Goal: Information Seeking & Learning: Check status

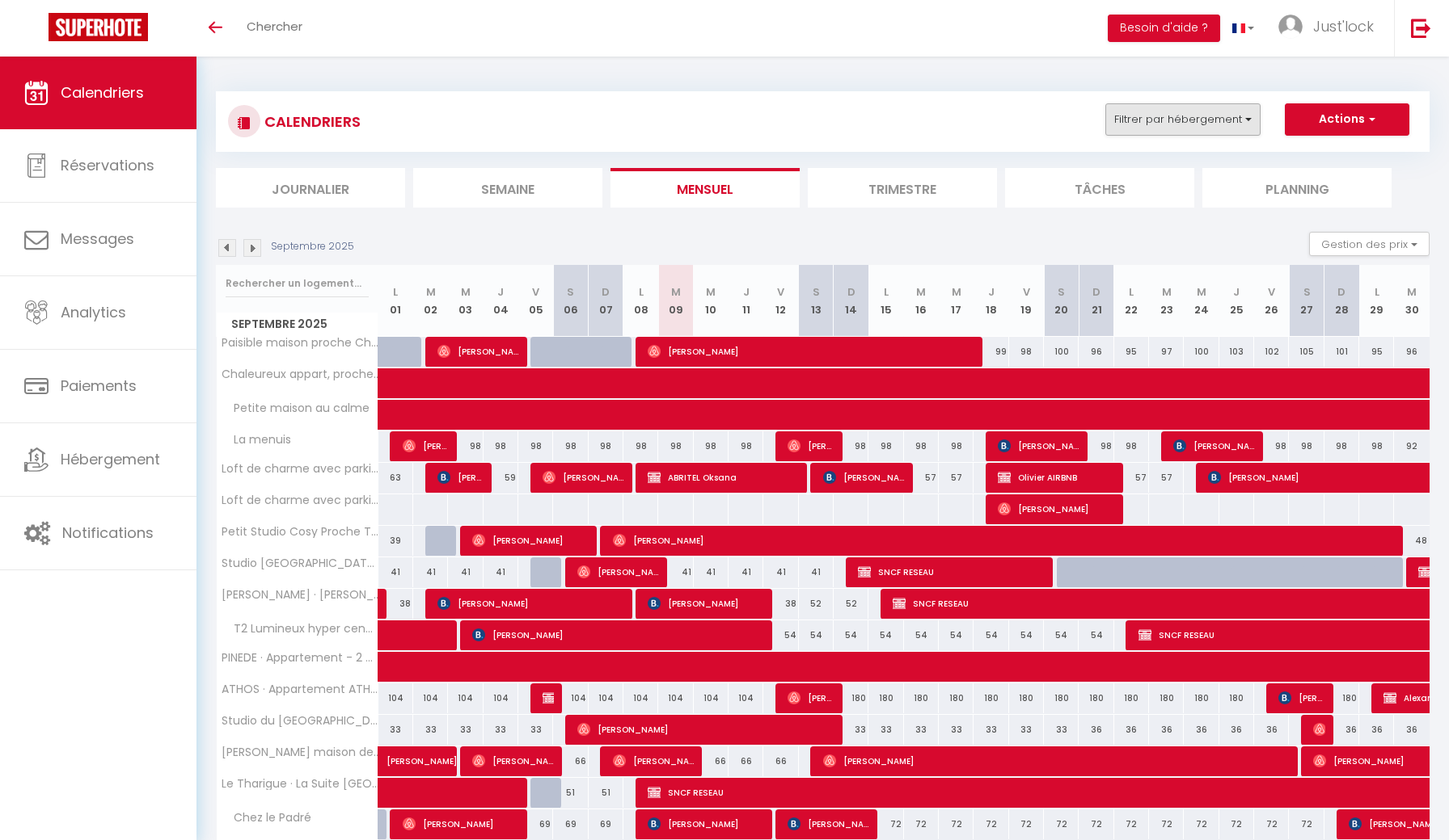
click at [1215, 117] on button "Filtrer par hébergement" at bounding box center [1183, 120] width 155 height 33
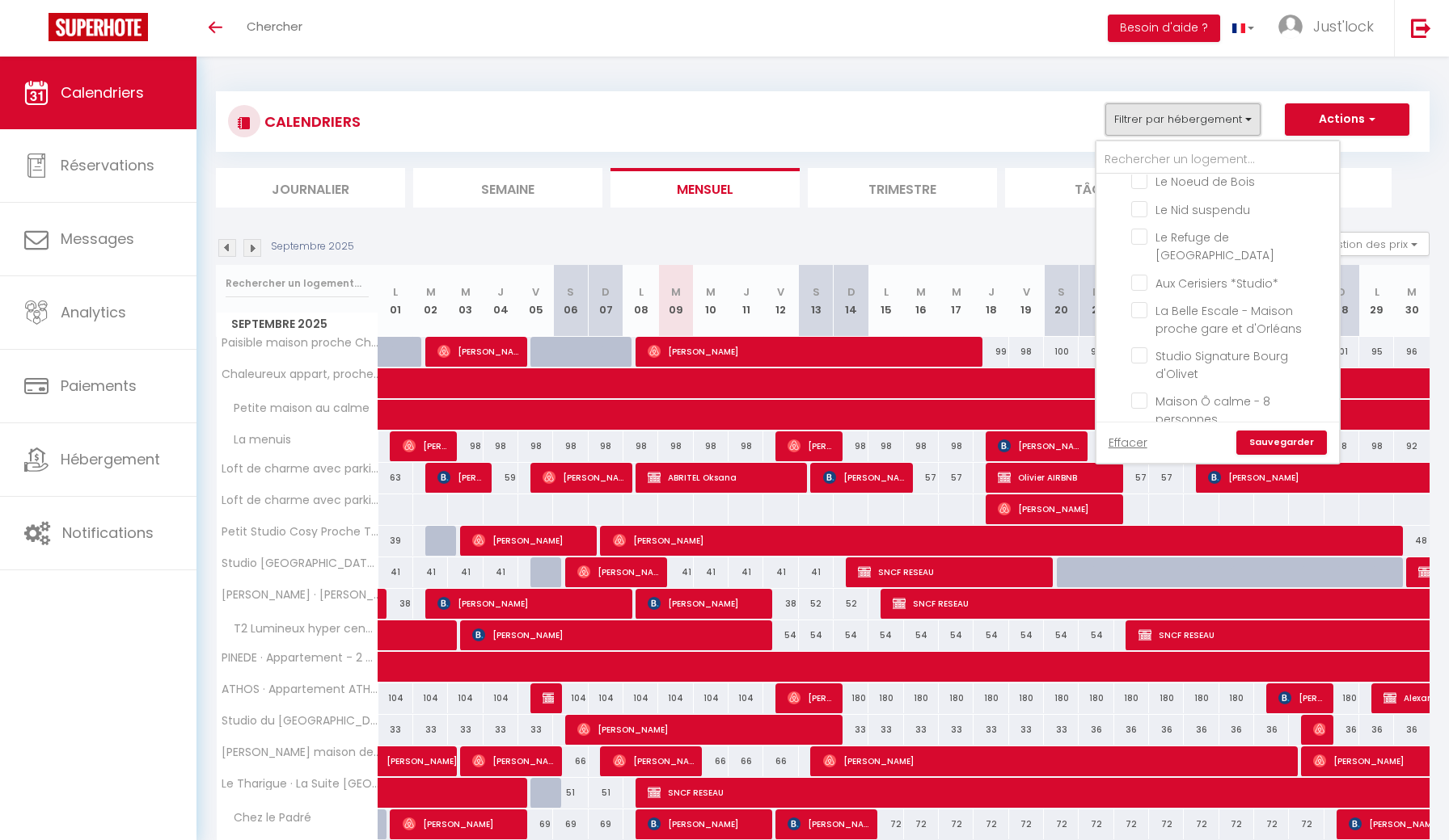
scroll to position [1374, 0]
click at [1140, 477] on input "[PERSON_NAME] maison de la [GEOGRAPHIC_DATA]" at bounding box center [1232, 484] width 202 height 16
checkbox input "true"
checkbox input "false"
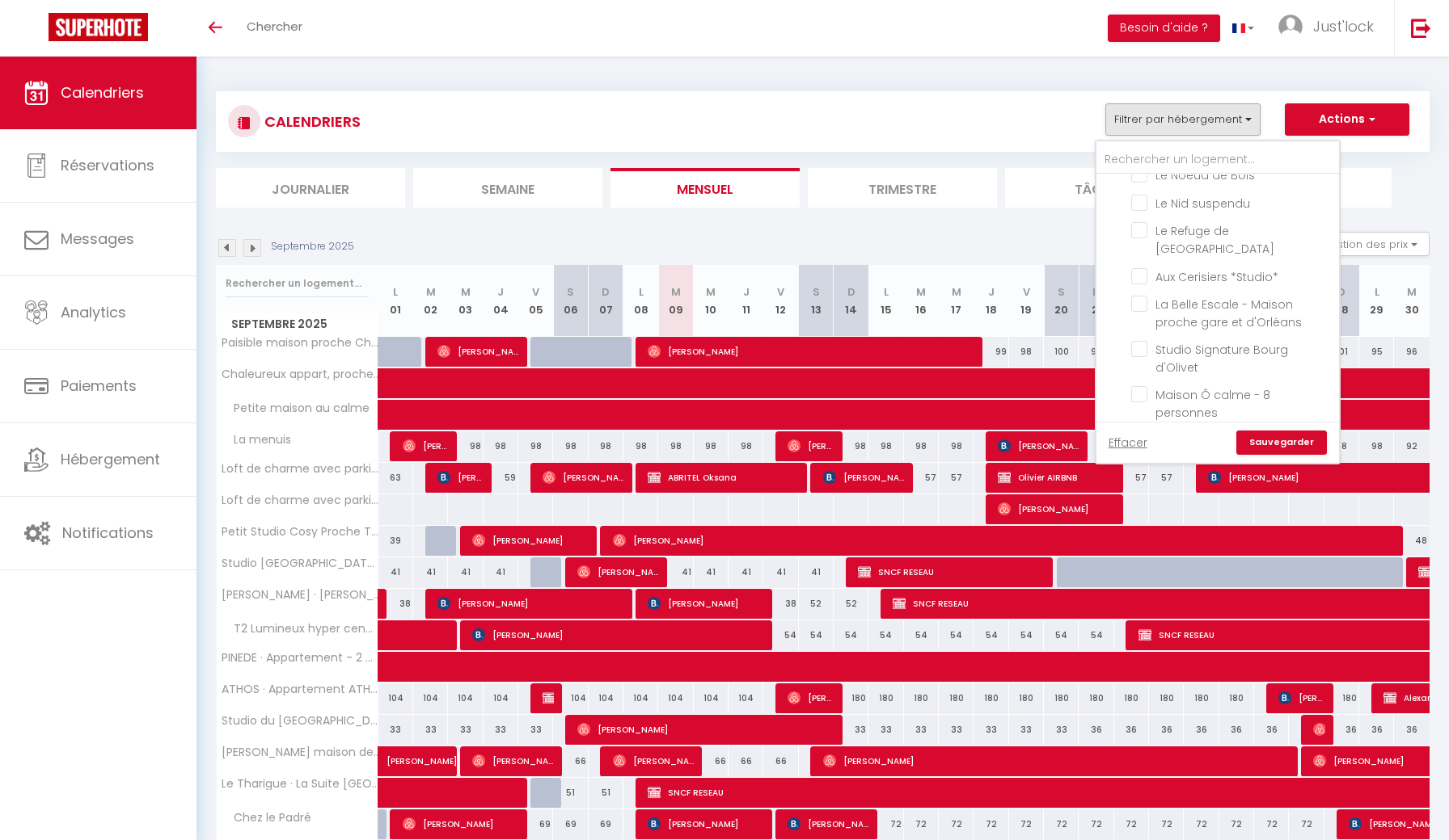
checkbox input "false"
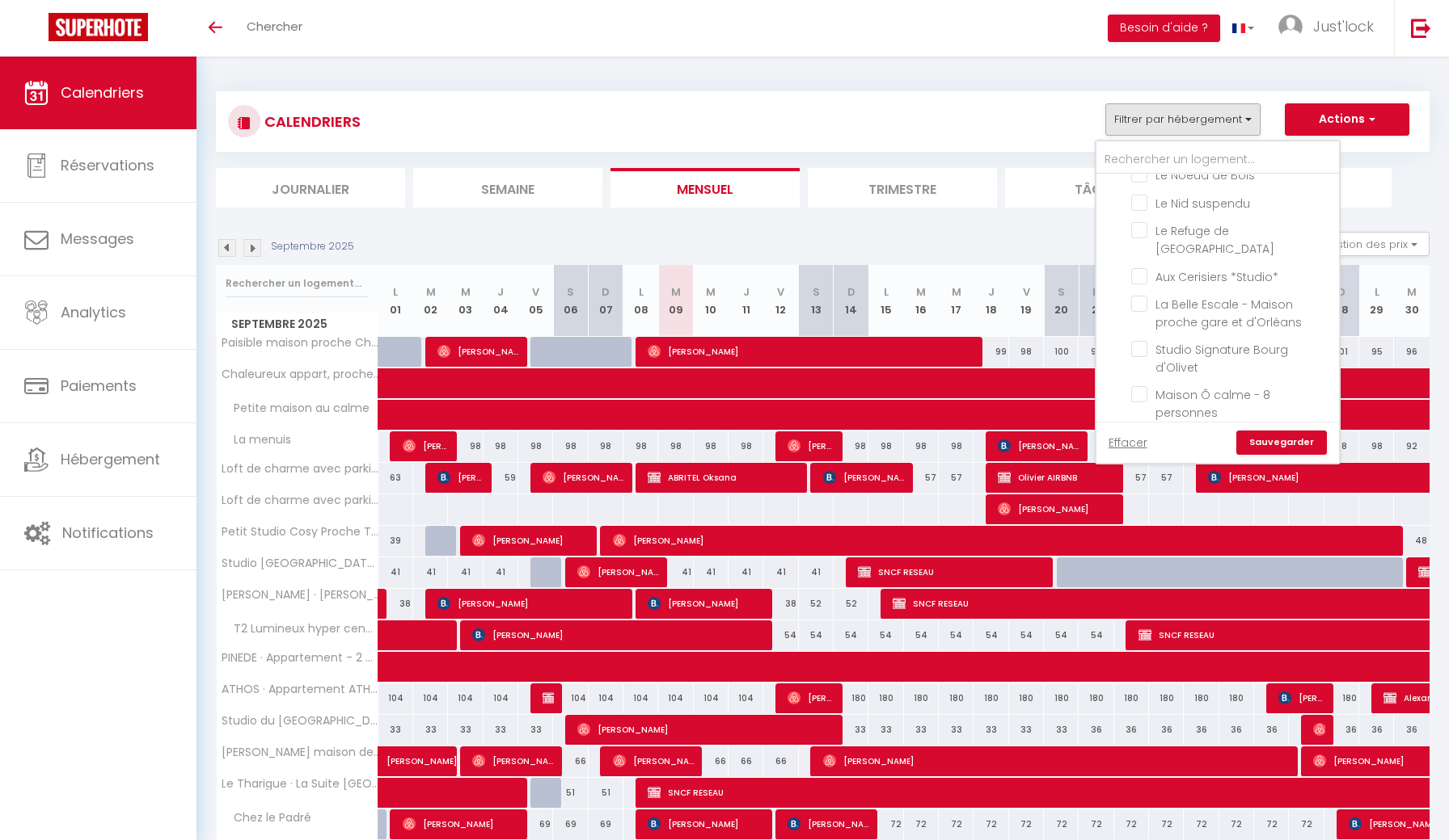
checkbox input "false"
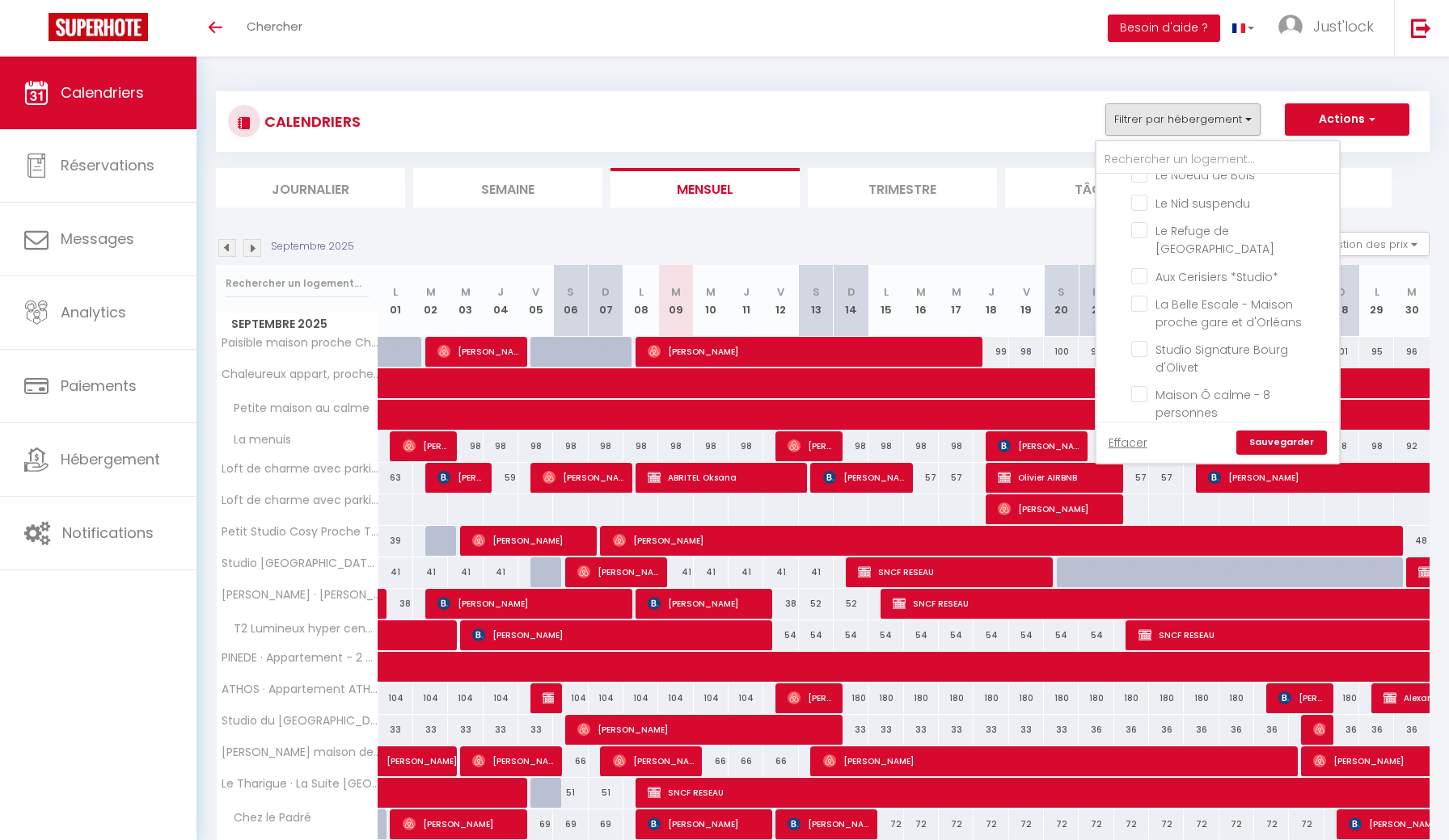
checkbox input "false"
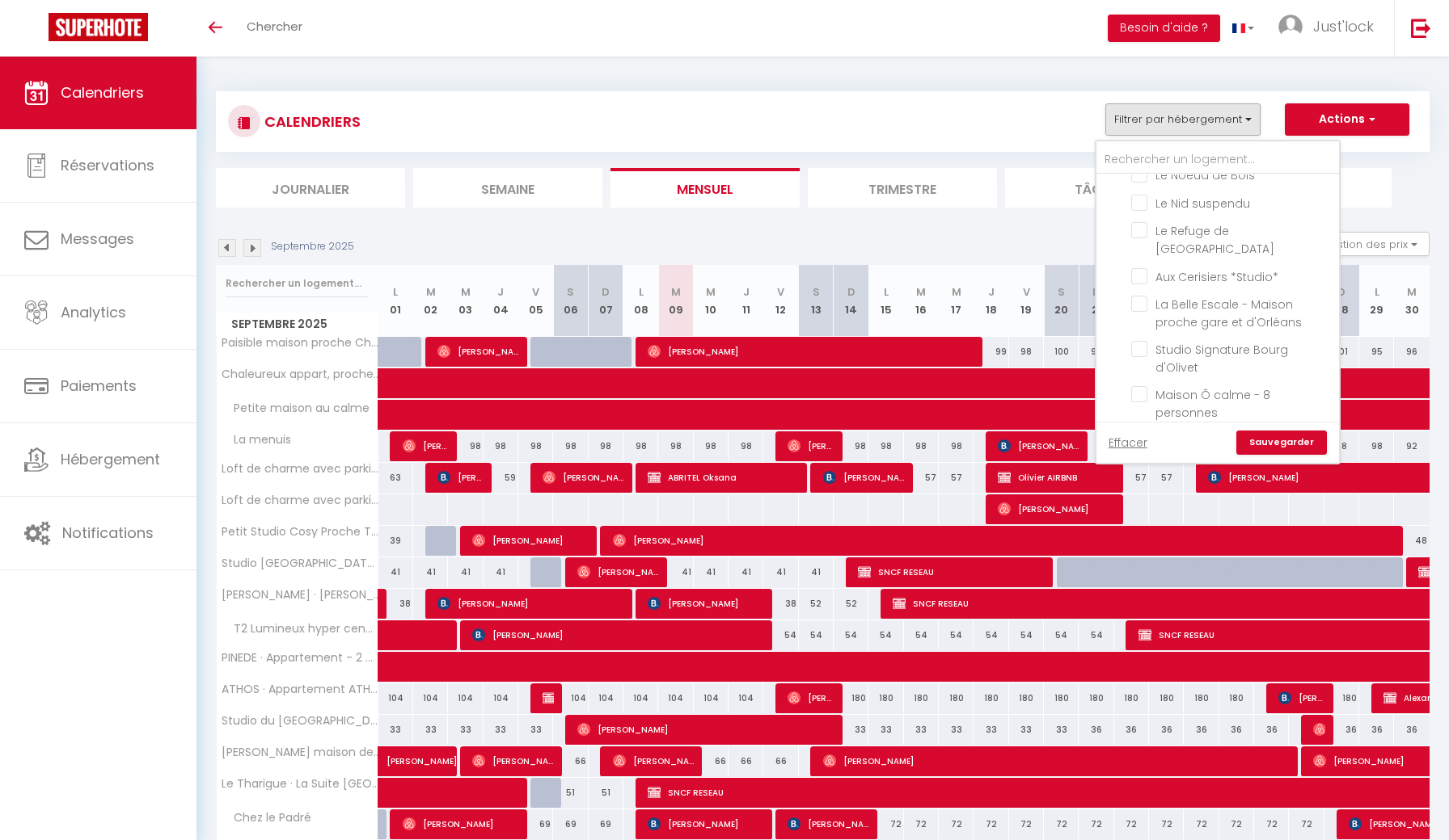
checkbox input "false"
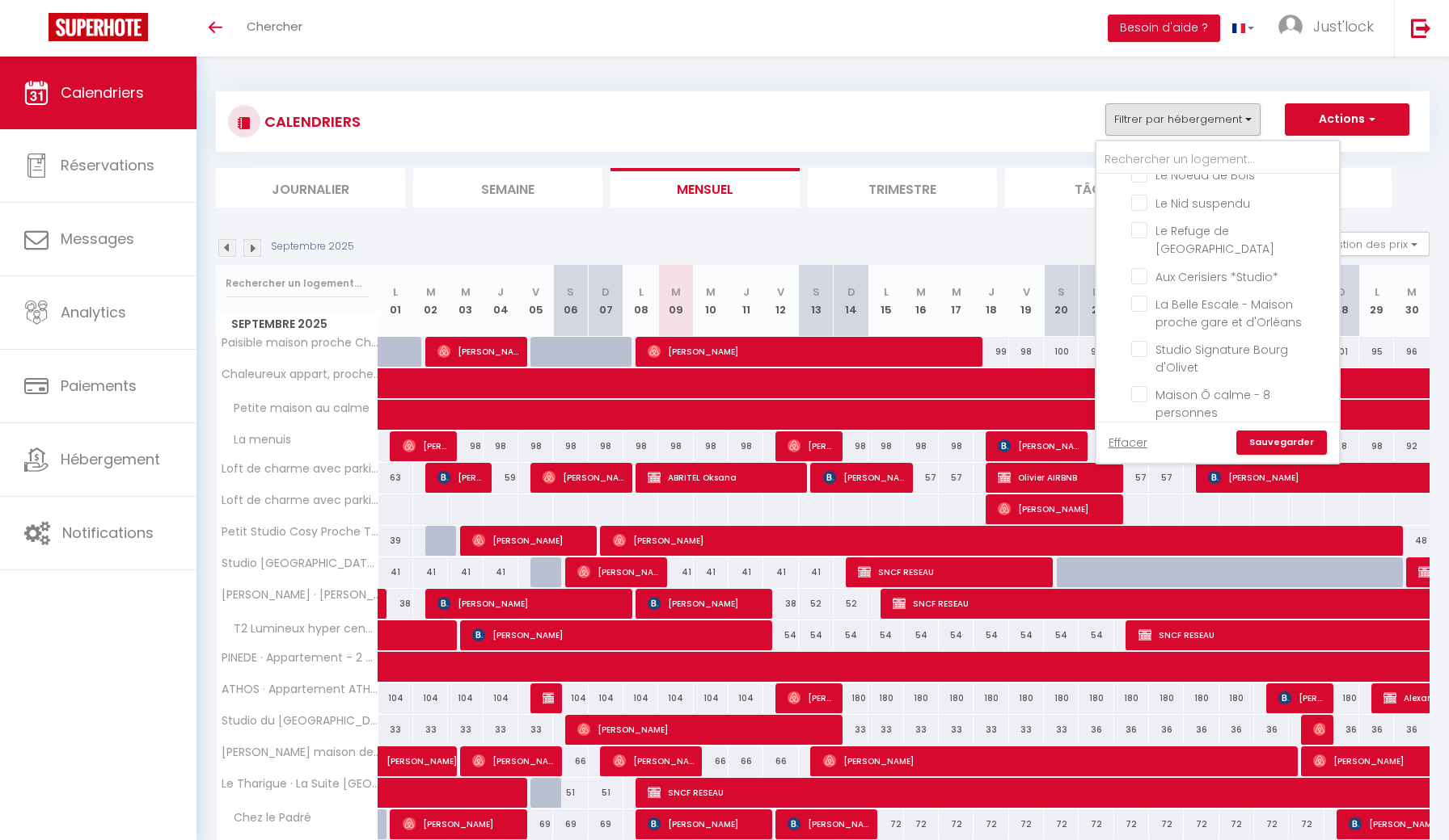
checkbox input "false"
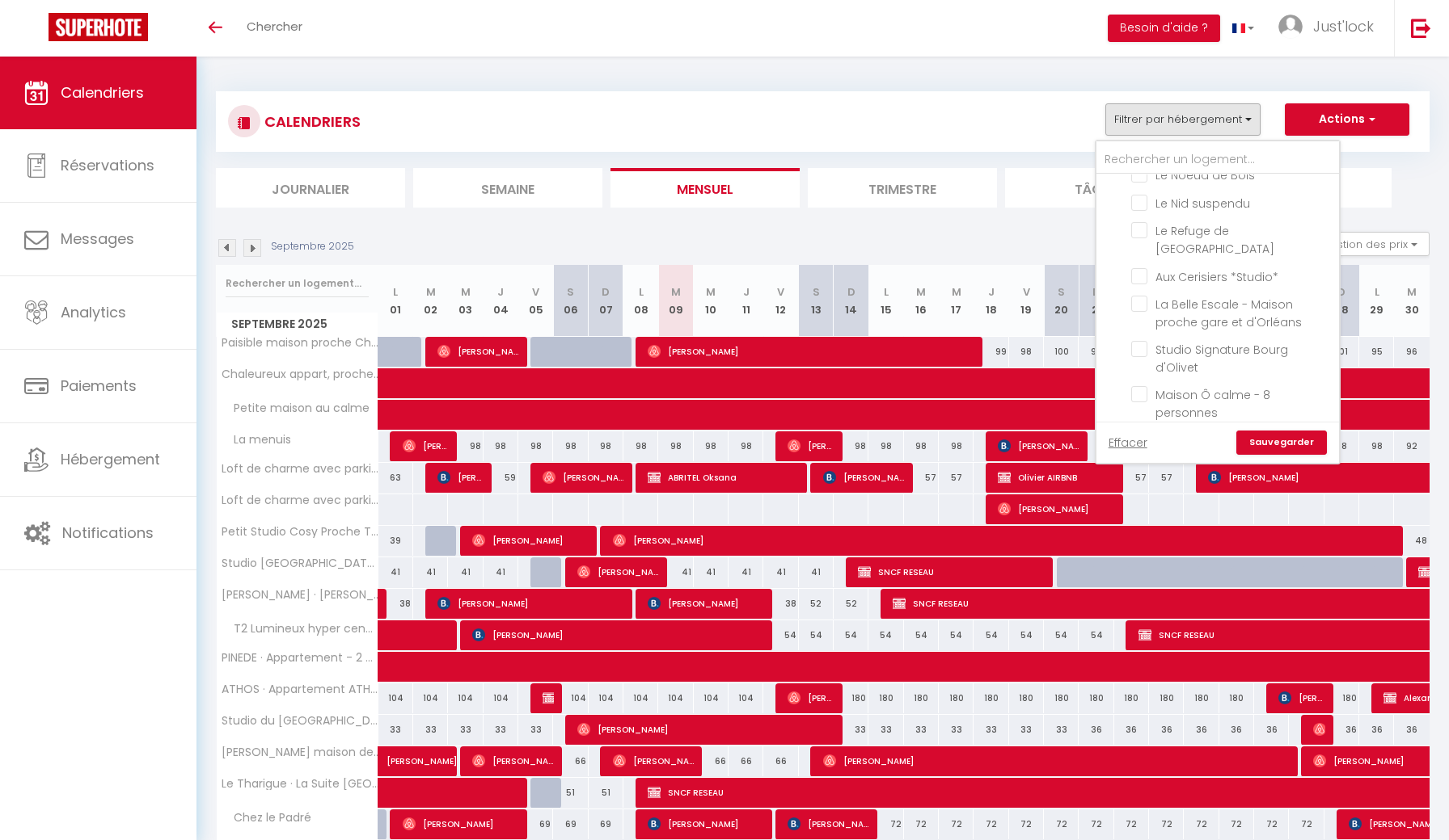
checkbox input "false"
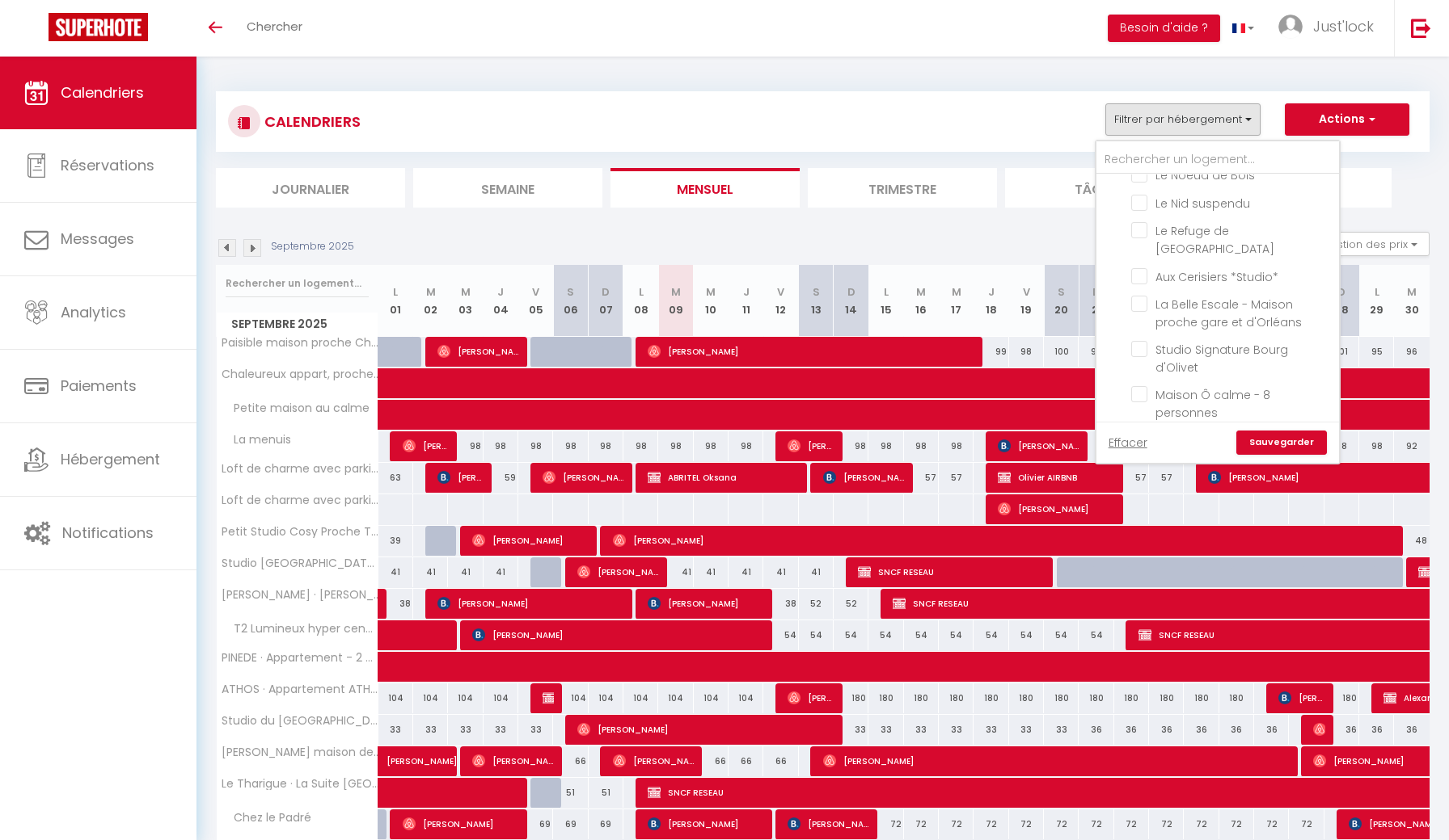
checkbox input "false"
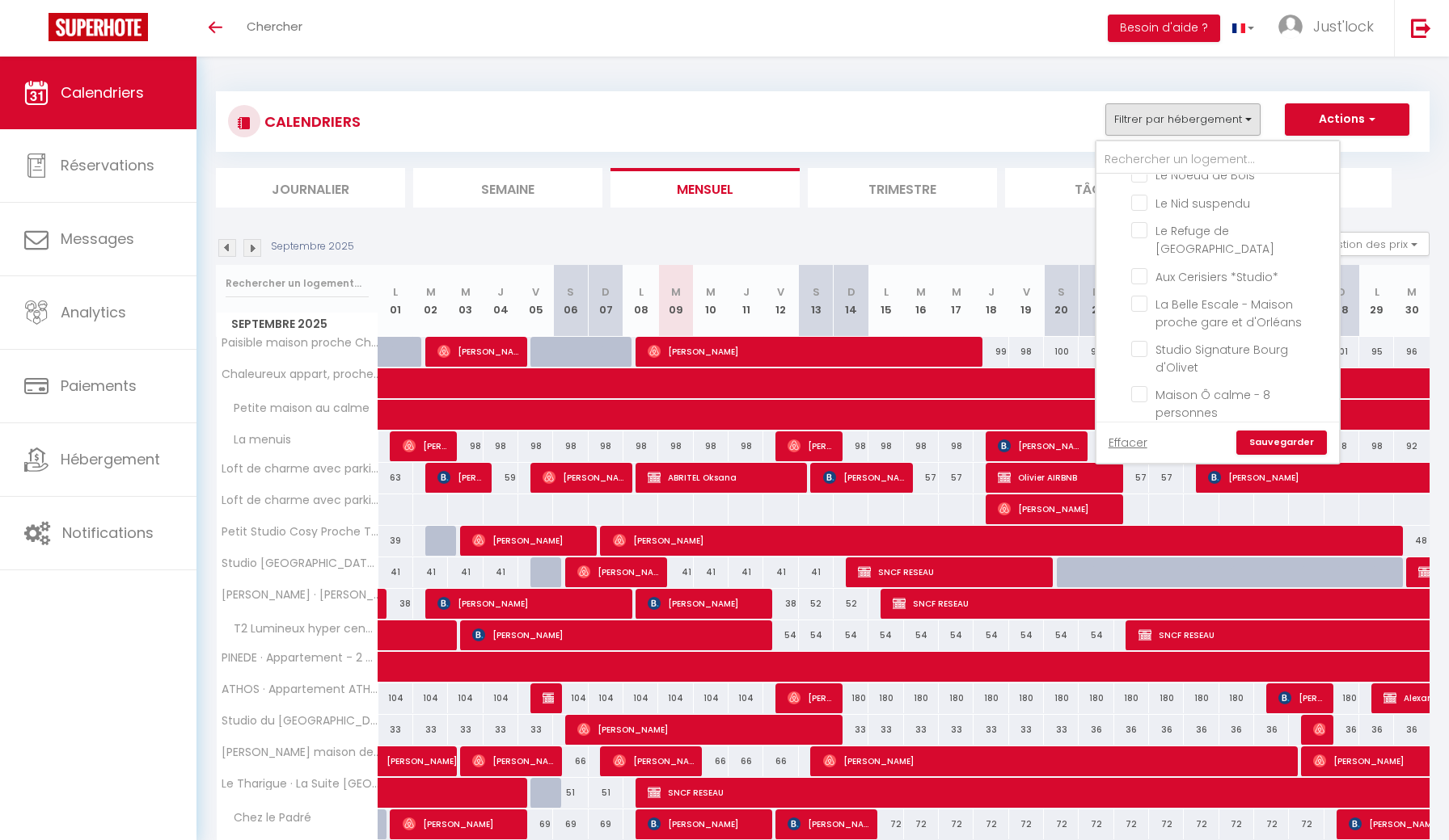
checkbox input "false"
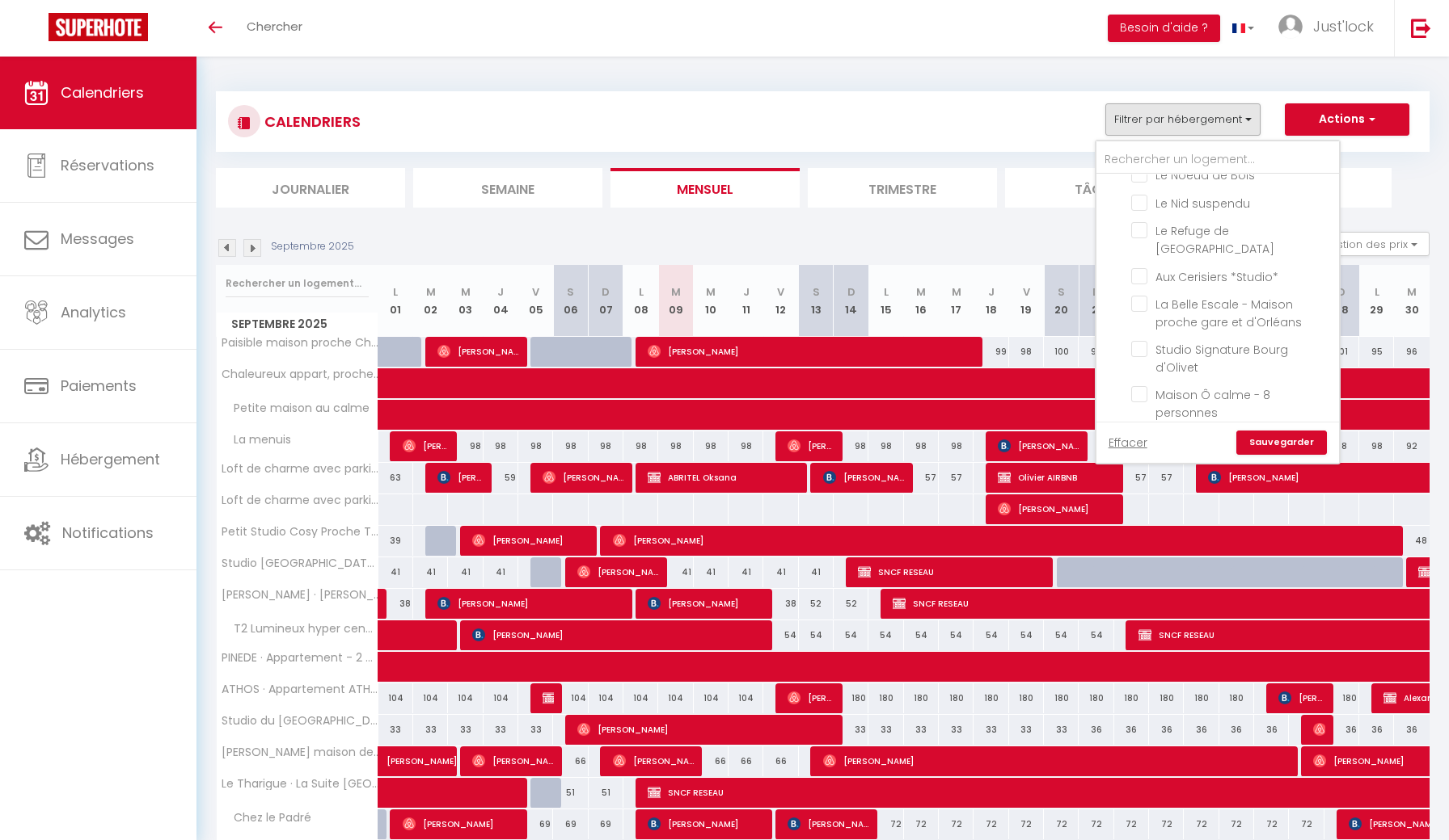
checkbox input "false"
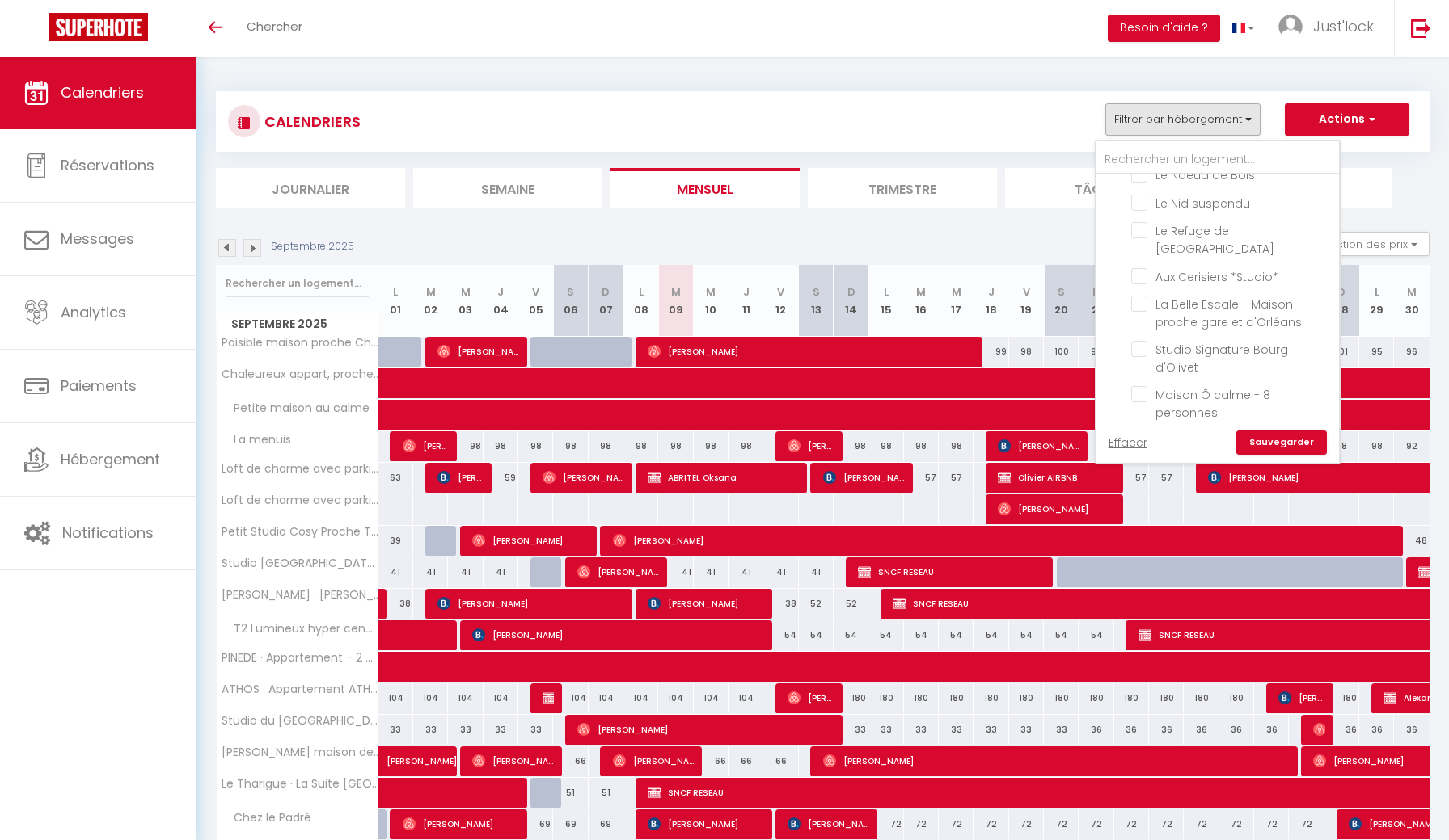
click at [1252, 439] on link "Sauvegarder" at bounding box center [1281, 443] width 91 height 24
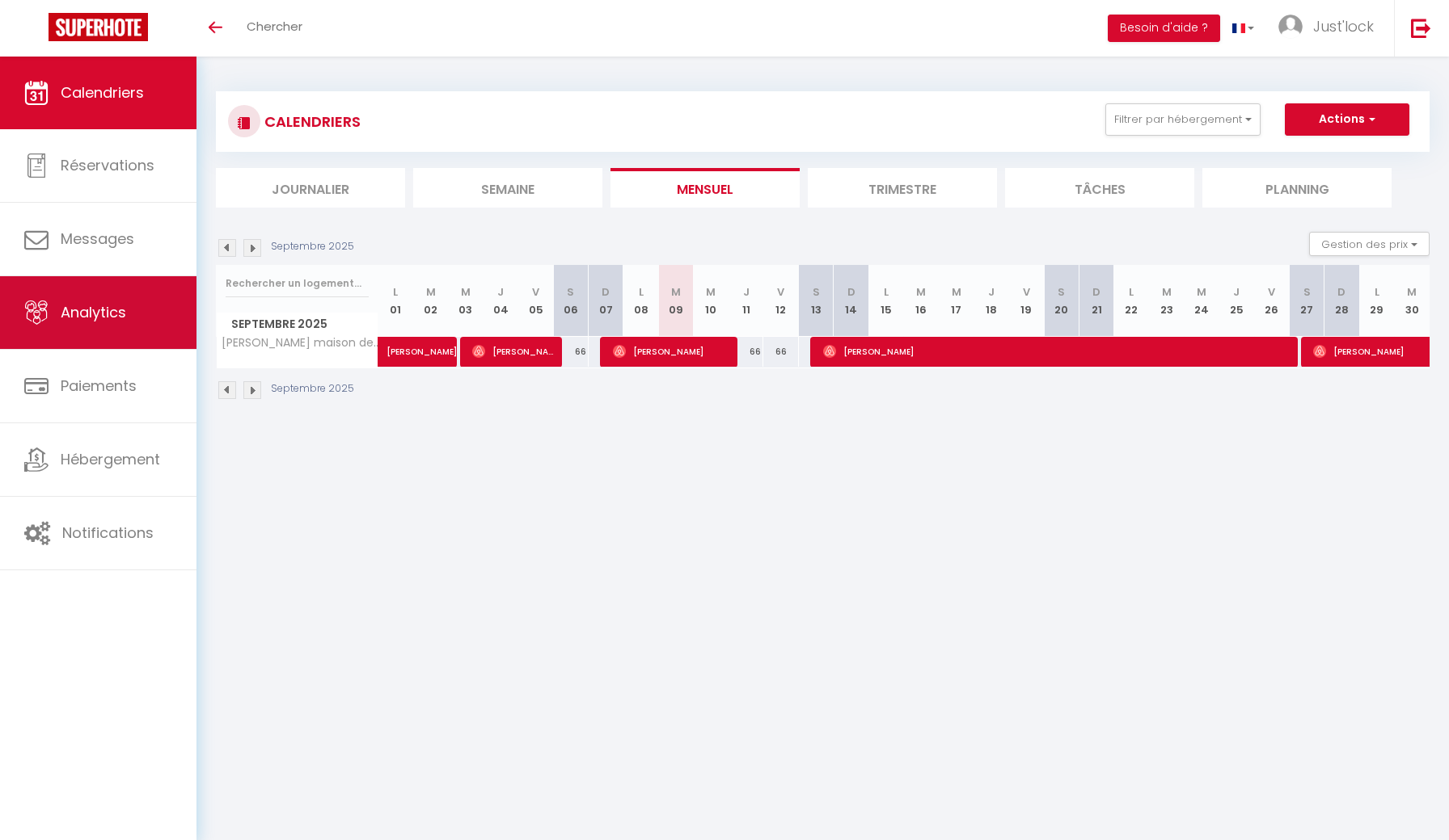
click at [104, 308] on span "Analytics" at bounding box center [93, 312] width 65 height 21
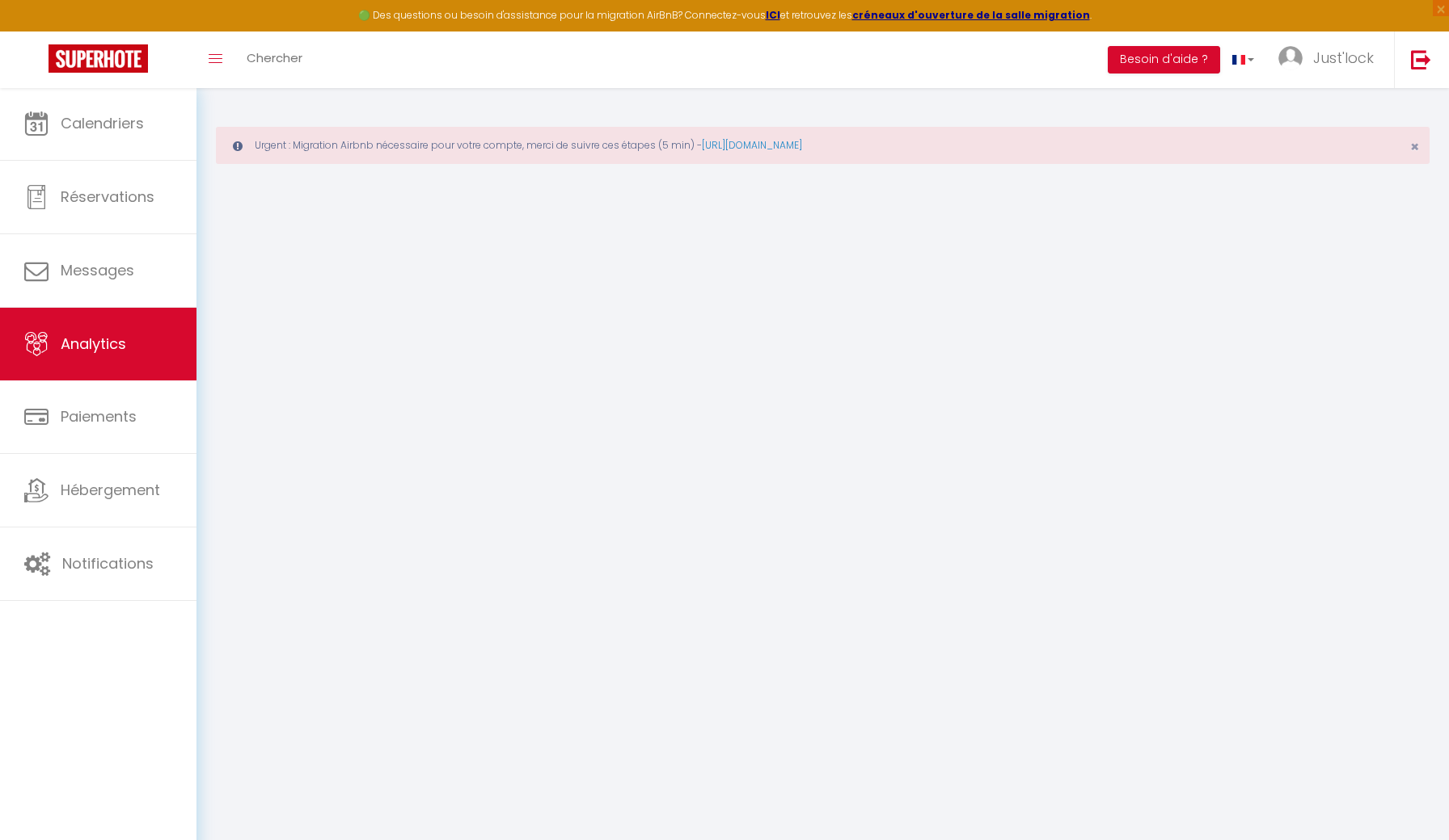
select select "2025"
select select "9"
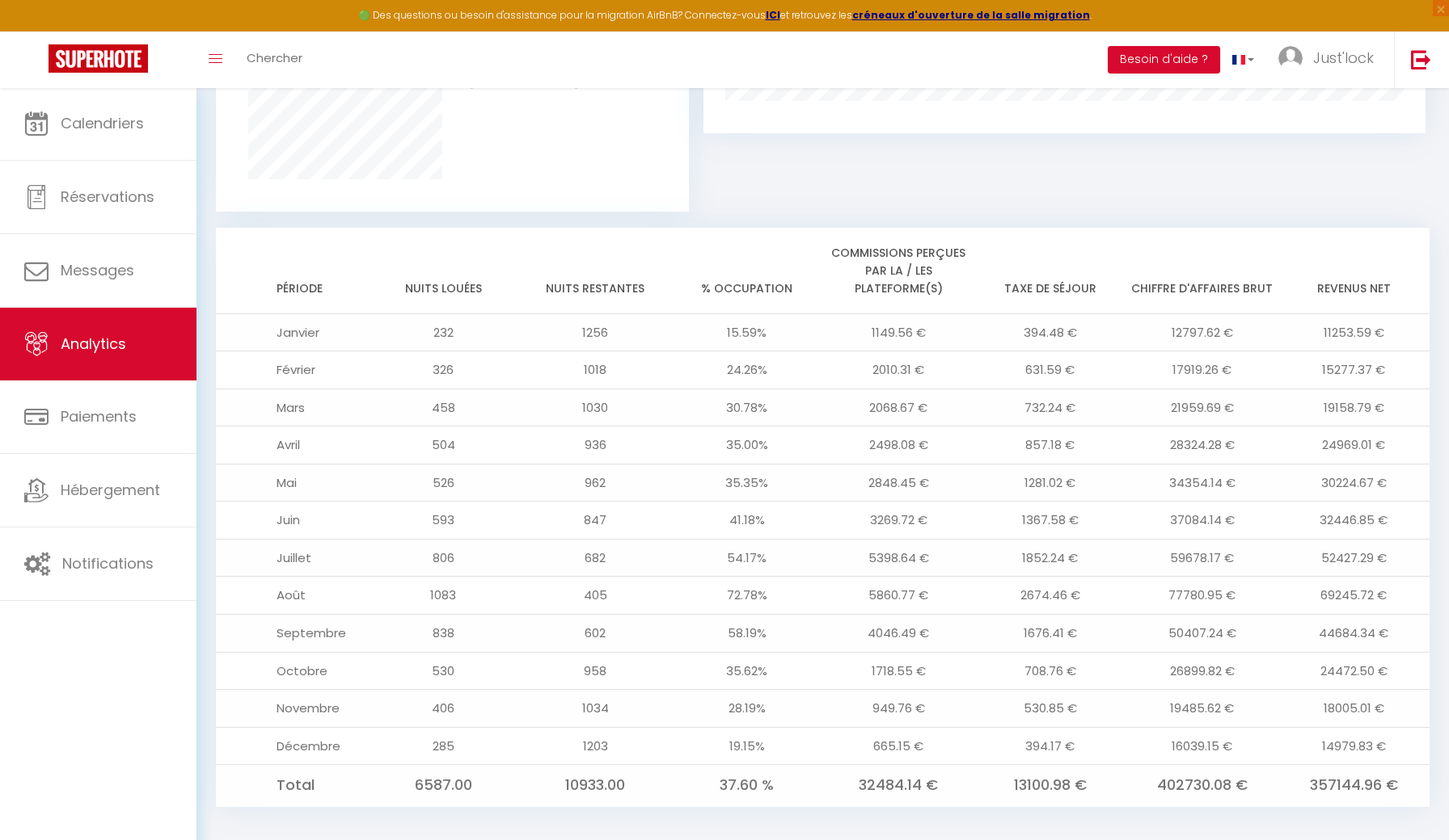
scroll to position [1257, 0]
click at [1335, 774] on td "357144.96 €" at bounding box center [1353, 788] width 152 height 41
click at [1178, 767] on td "402730.08 €" at bounding box center [1202, 788] width 152 height 41
click at [1184, 768] on td "402730.08 €" at bounding box center [1202, 788] width 152 height 41
click at [1182, 586] on td "77780.95 €" at bounding box center [1202, 597] width 152 height 38
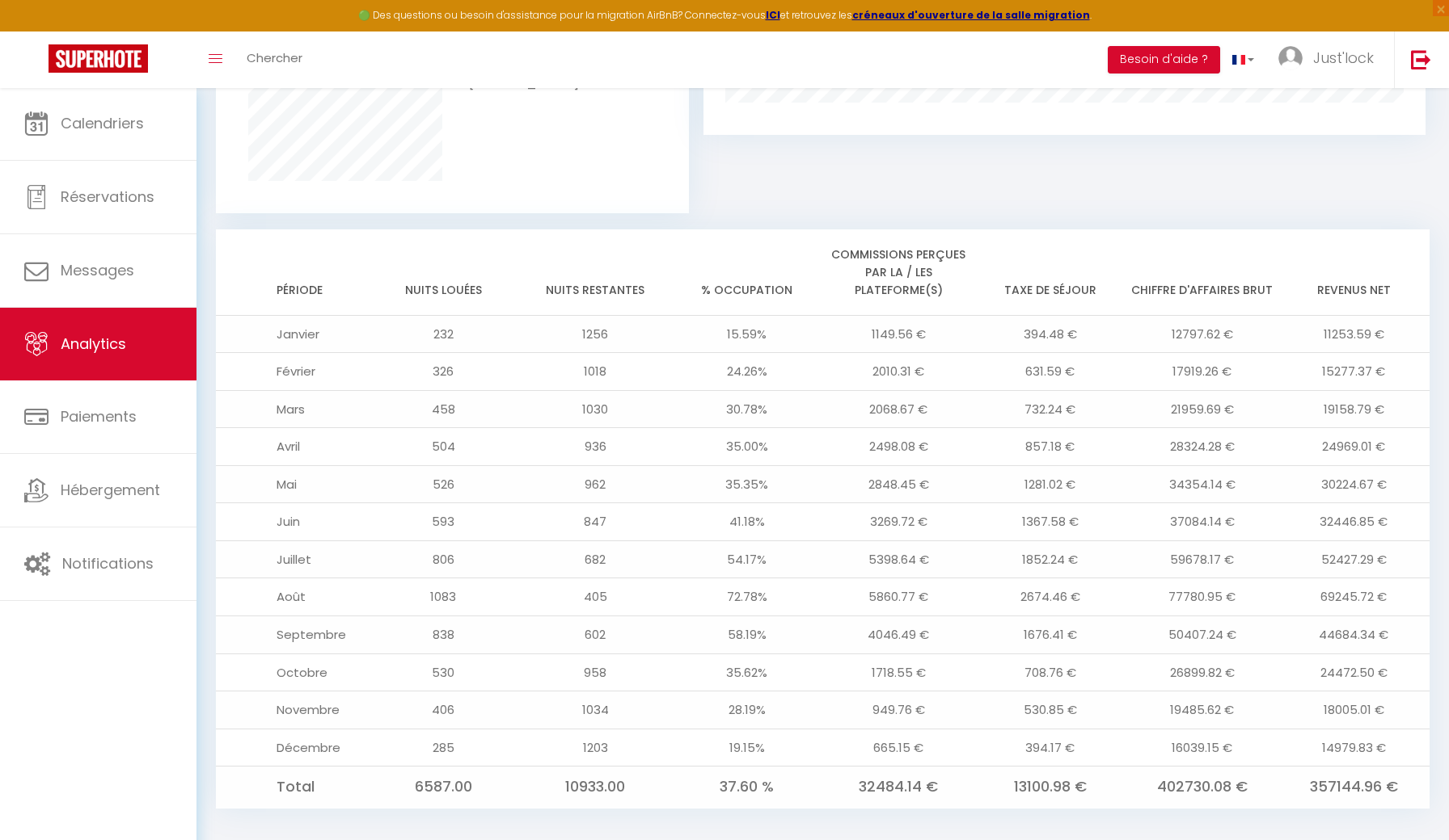
click at [1180, 578] on td "77780.95 €" at bounding box center [1202, 597] width 152 height 38
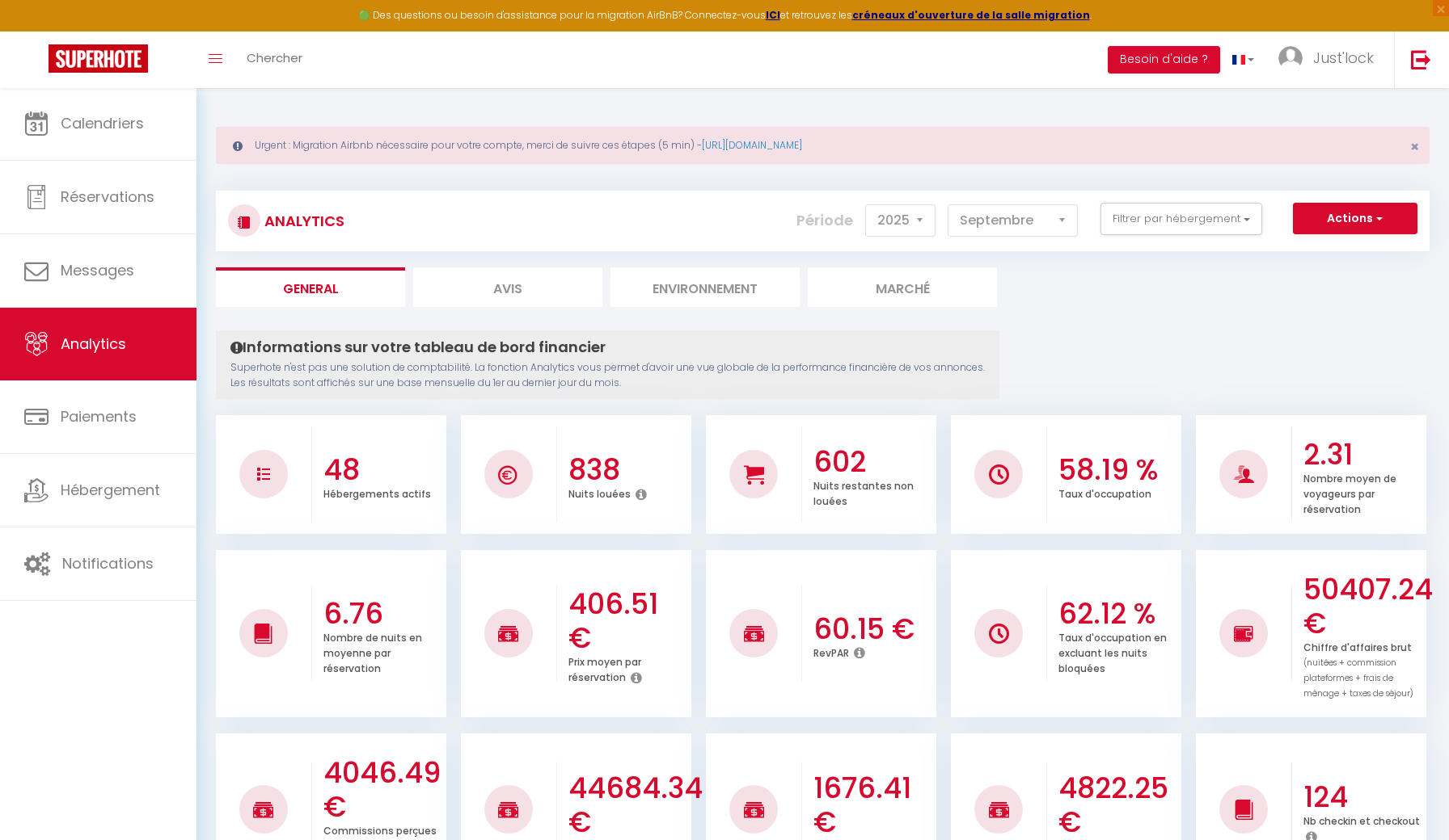
scroll to position [0, 0]
click at [1161, 207] on button "Filtrer par hébergement" at bounding box center [1181, 219] width 162 height 33
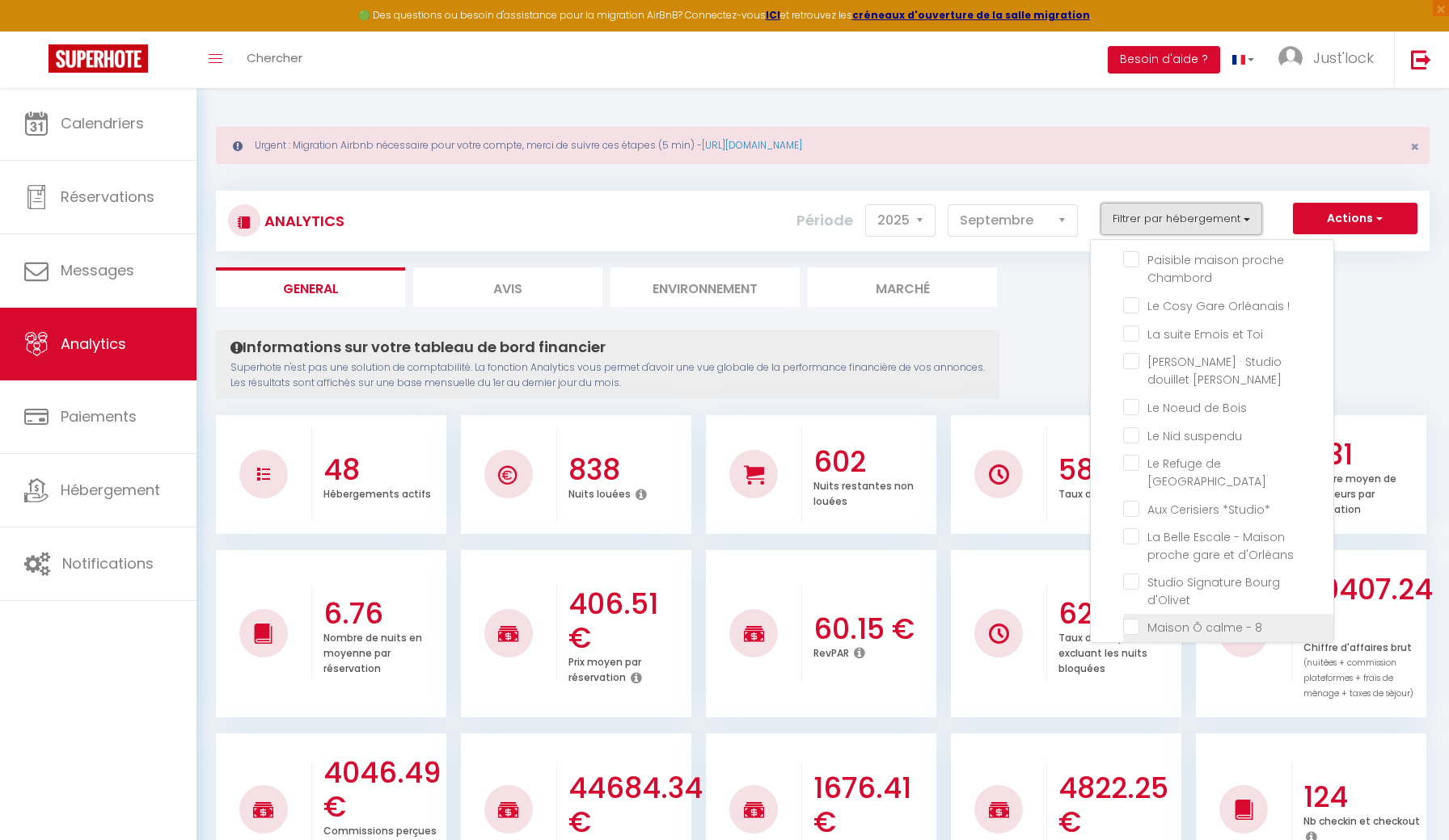
scroll to position [1230, 0]
click at [1131, 691] on Martinières "checkbox" at bounding box center [1227, 698] width 210 height 16
checkbox Martinières "true"
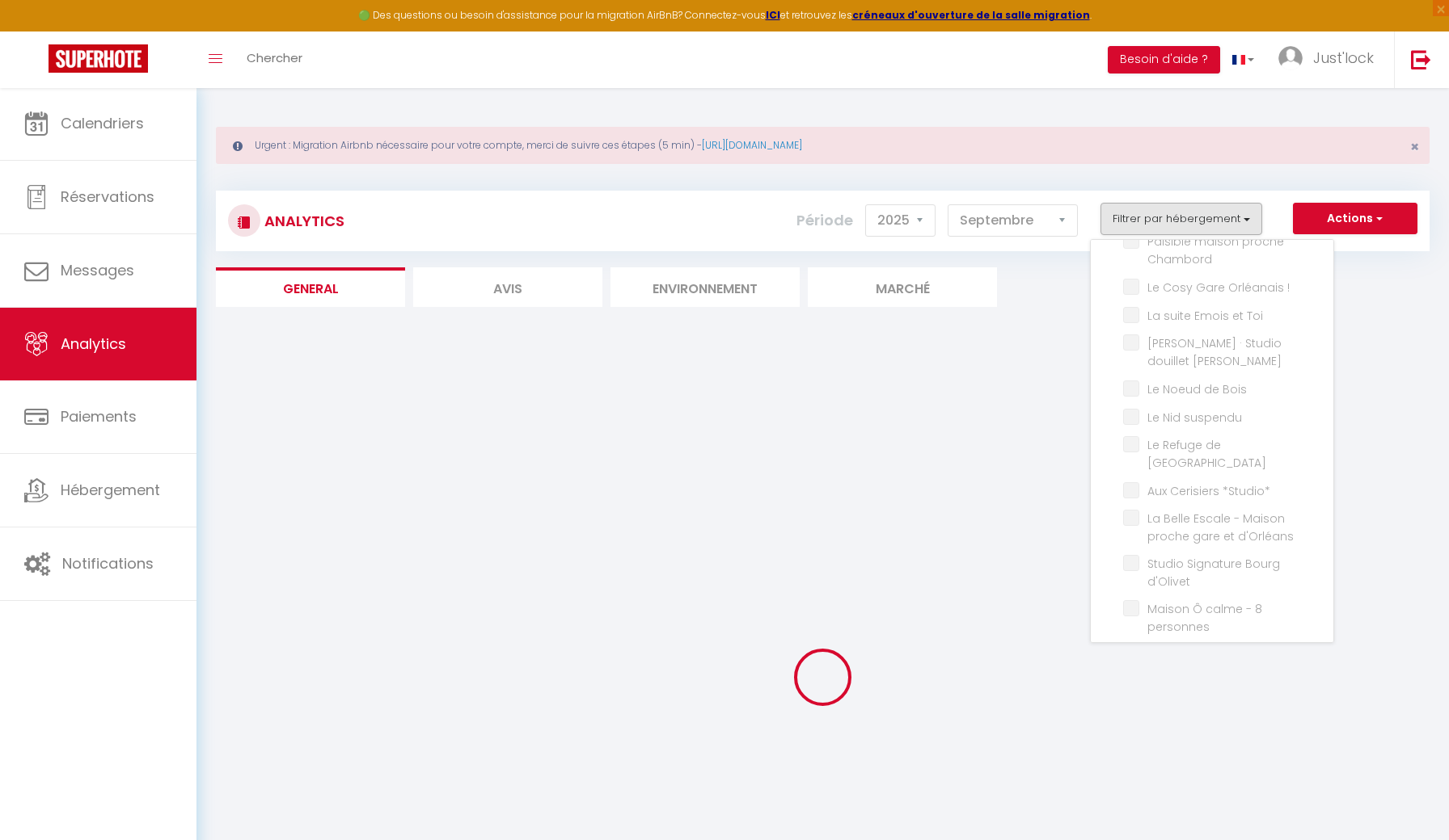
checkbox ville "false"
checkbox Loire "false"
checkbox chambres "false"
checkbox Orléanaise "false"
checkbox terrasse "false"
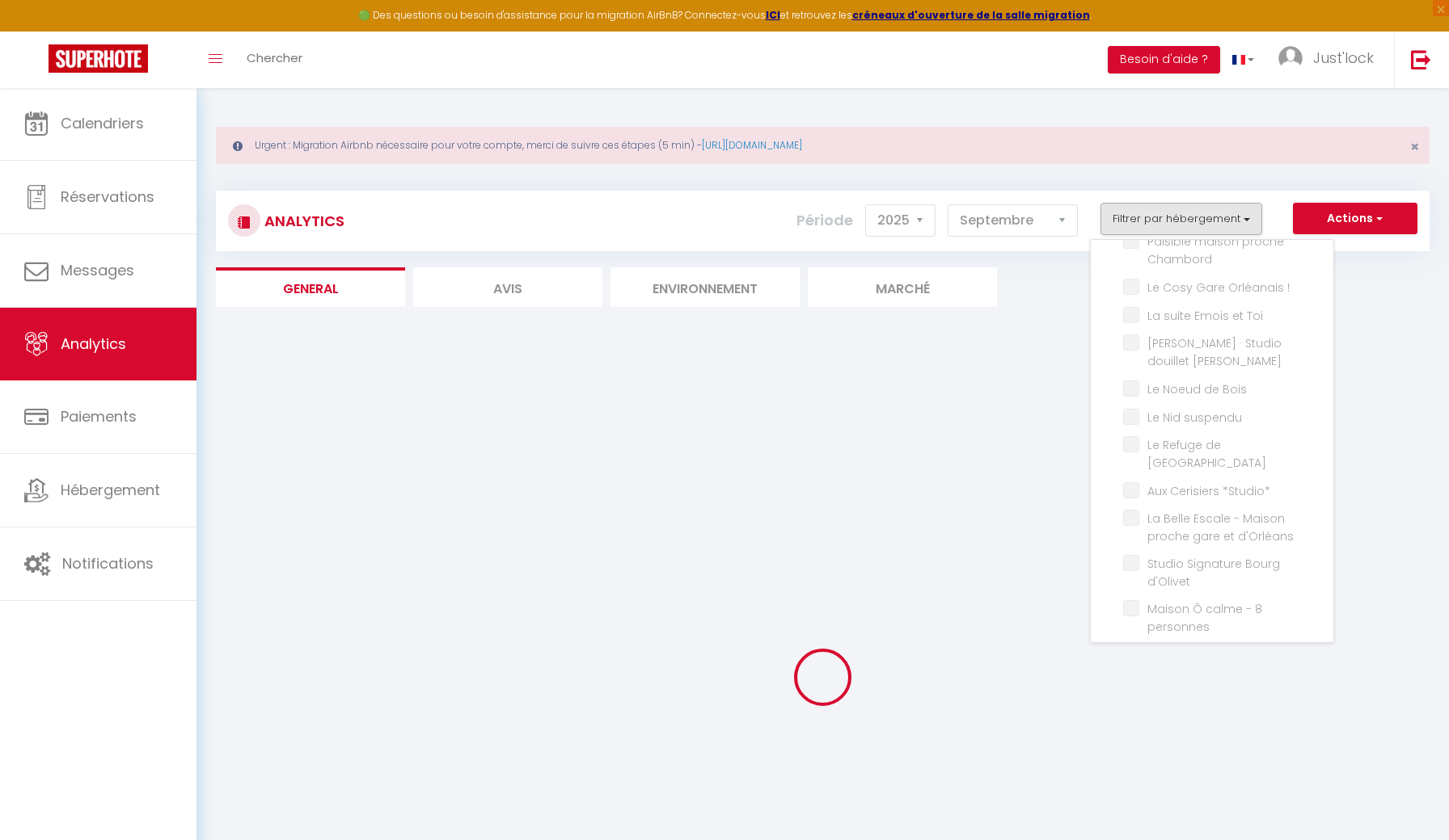
checkbox d\'Orléans "false"
checkbox Orléanais "false"
checkbox d’Orléans "false"
checkbox mer "false"
checkbox personnes "false"
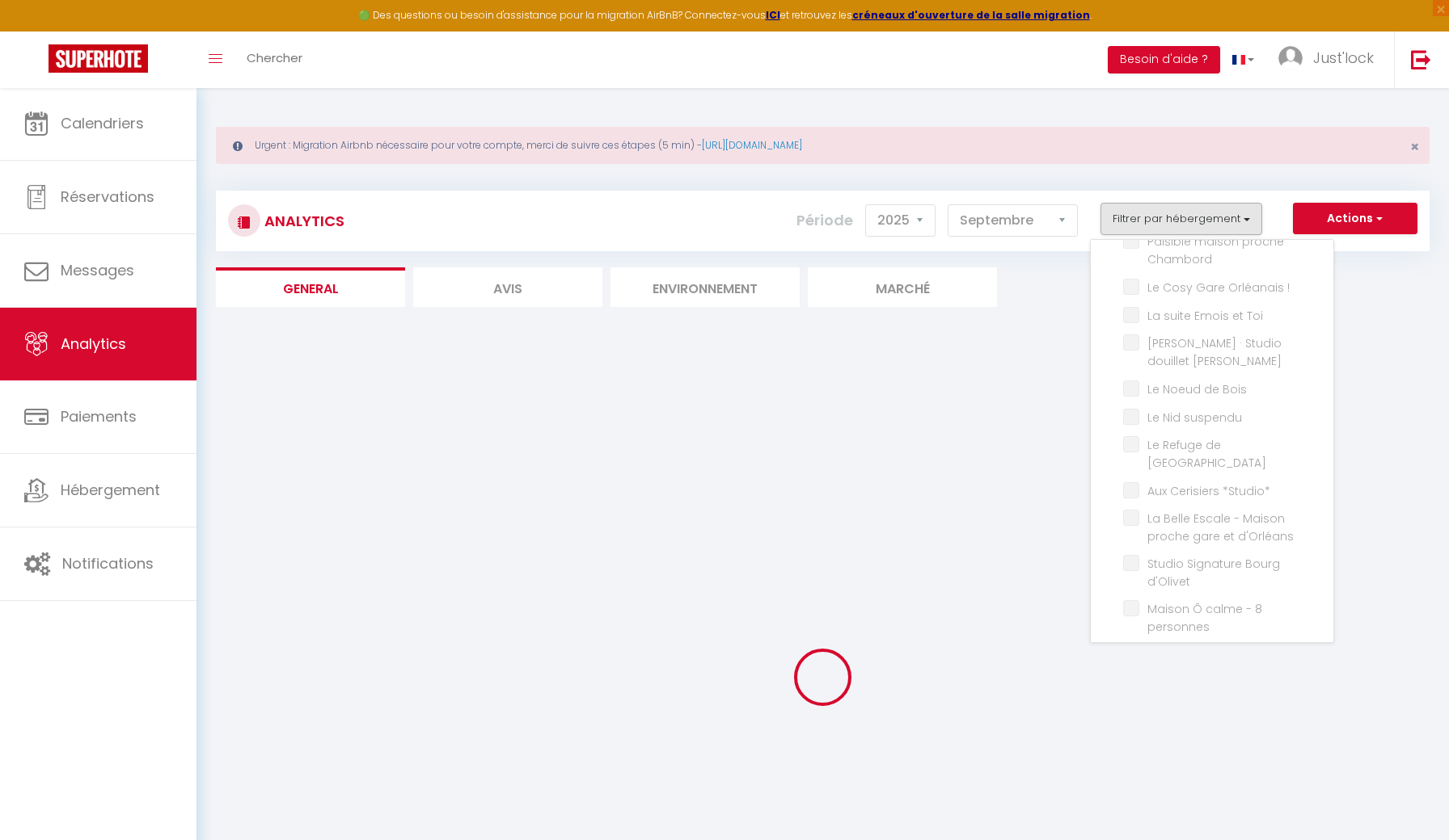
checkbox menuis "false"
checkbox Gare "false"
checkbox Orléans "false"
checkbox ville "false"
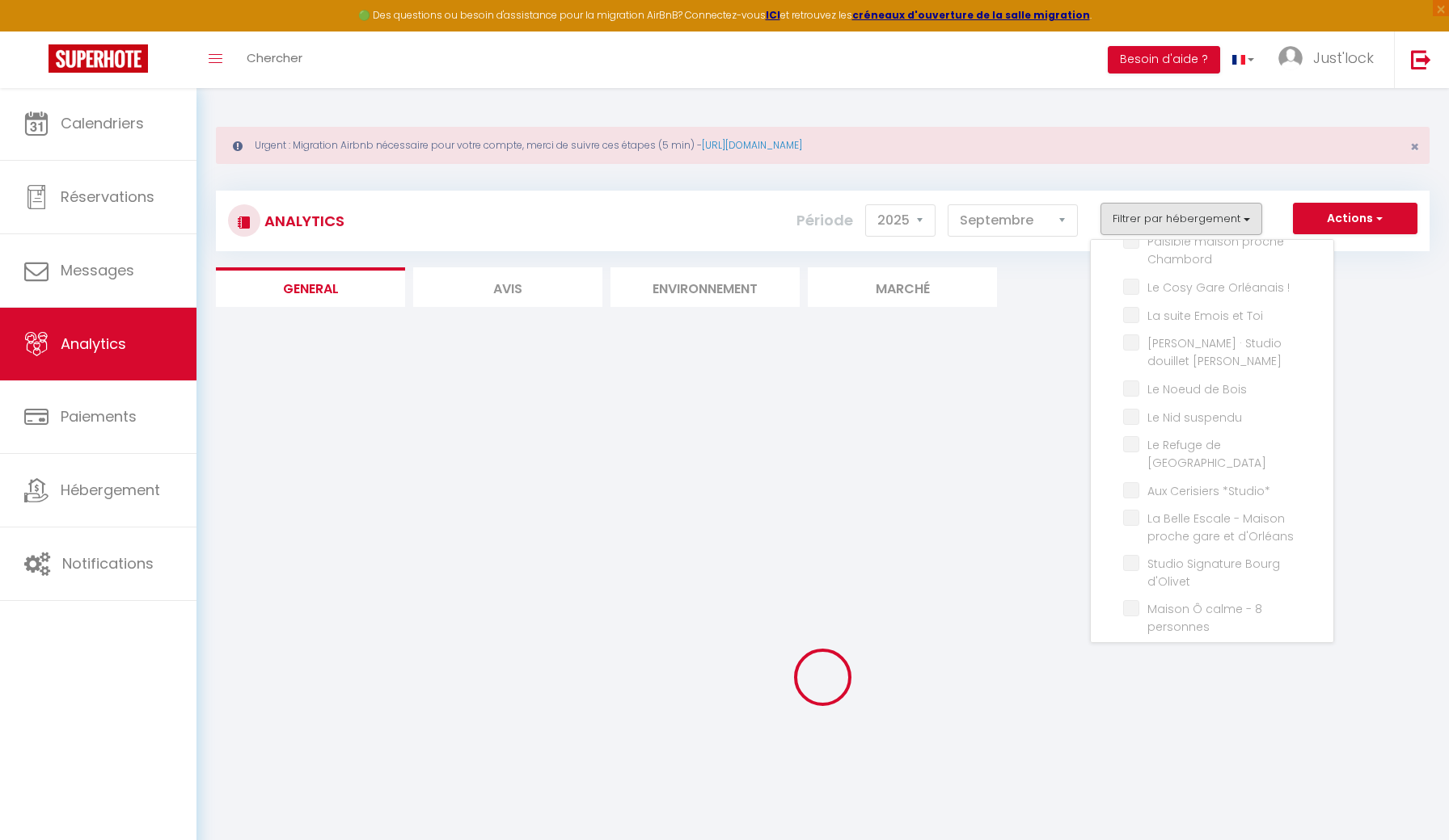
checkbox Centre "false"
checkbox centre "false"
checkbox Piscine "false"
checkbox Orléanais "false"
checkbox Théâtre "false"
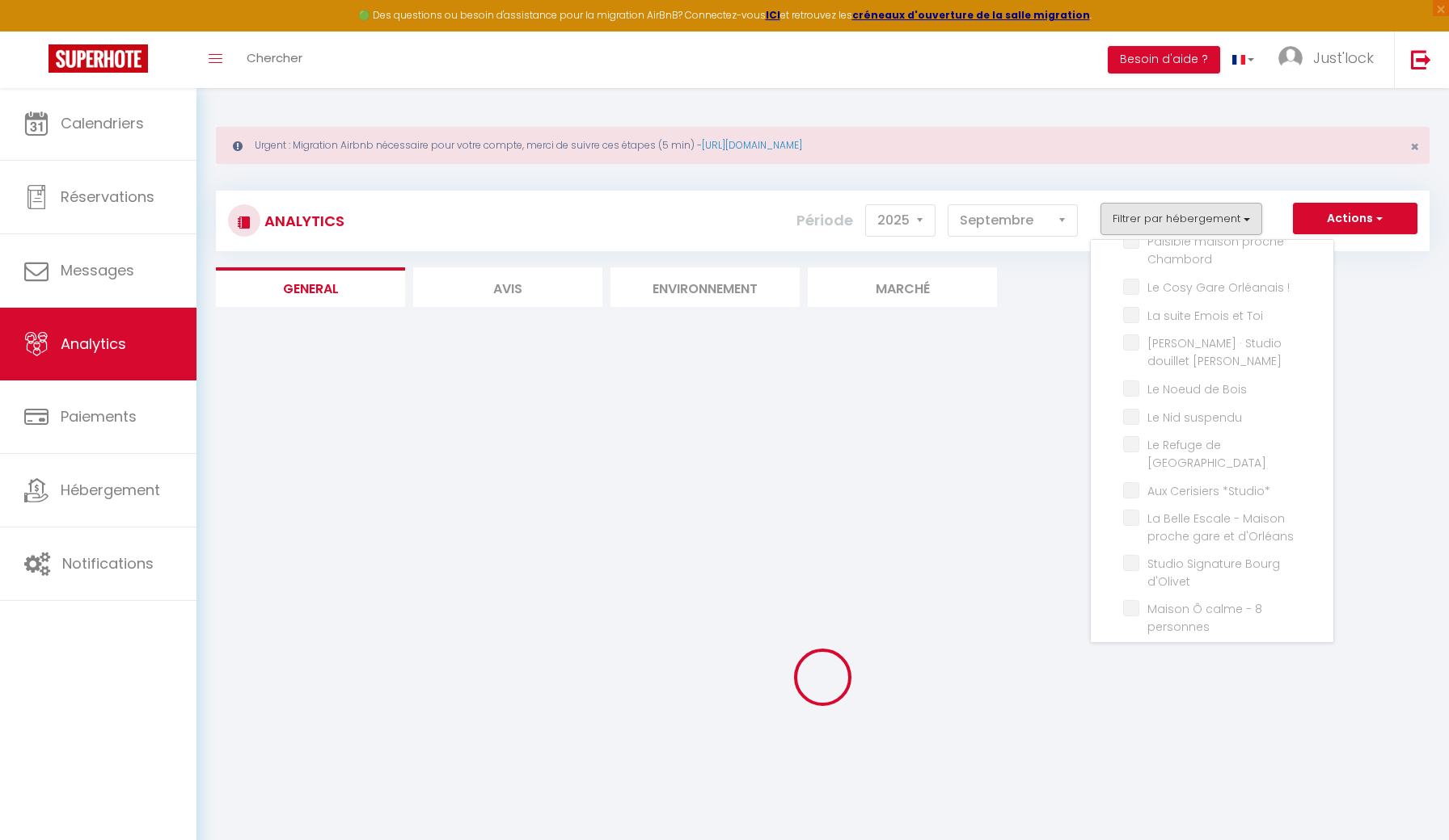
checkbox parking "false"
checkbox calme "false"
checkbox Solognote "false"
checkbox jardin "false"
checkbox d\'exception "false"
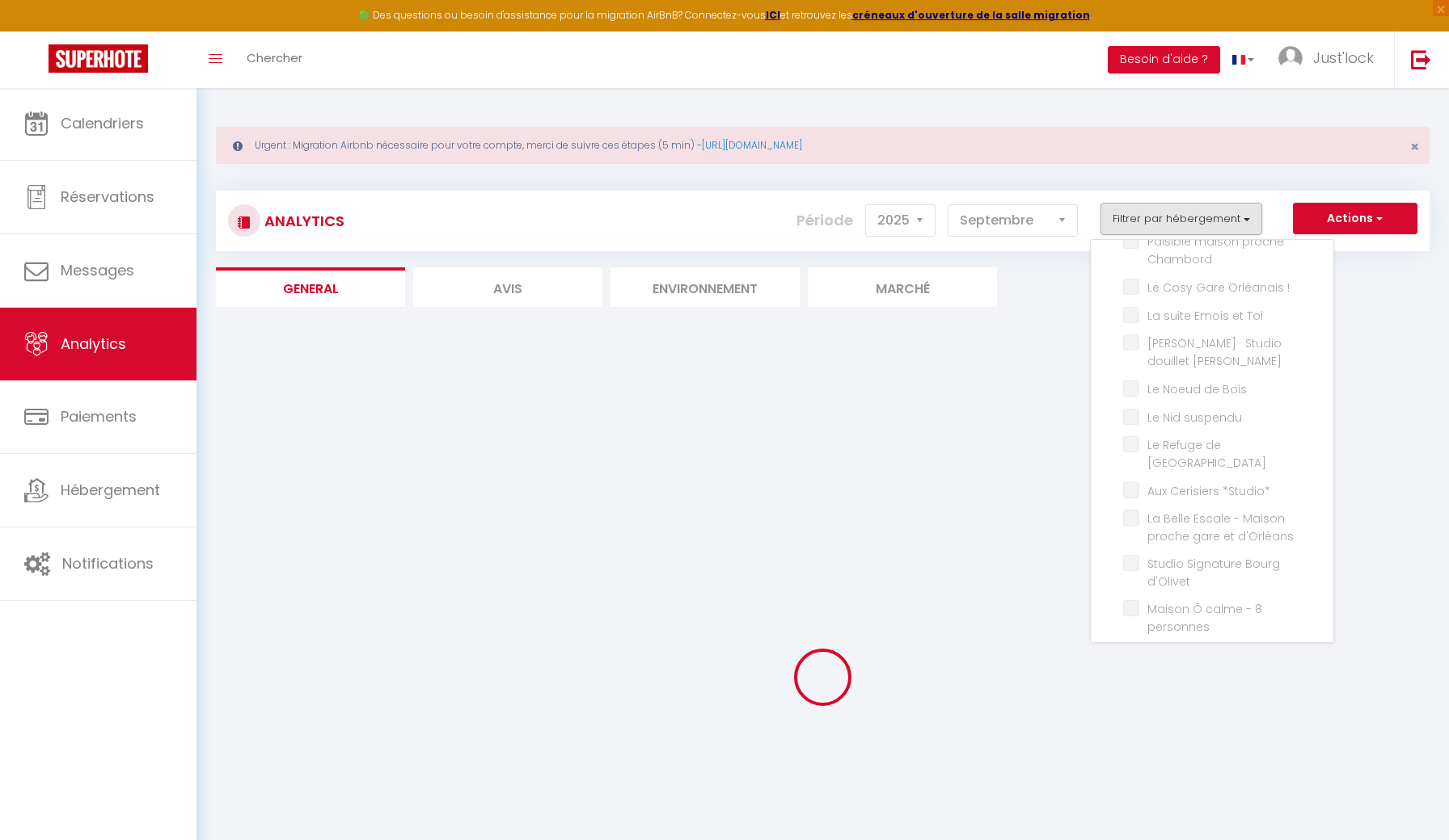
checkbox centre "false"
checkbox personnes\ "false"
checkbox Olivet "false"
checkbox Chambord "false"
checkbox \! "false"
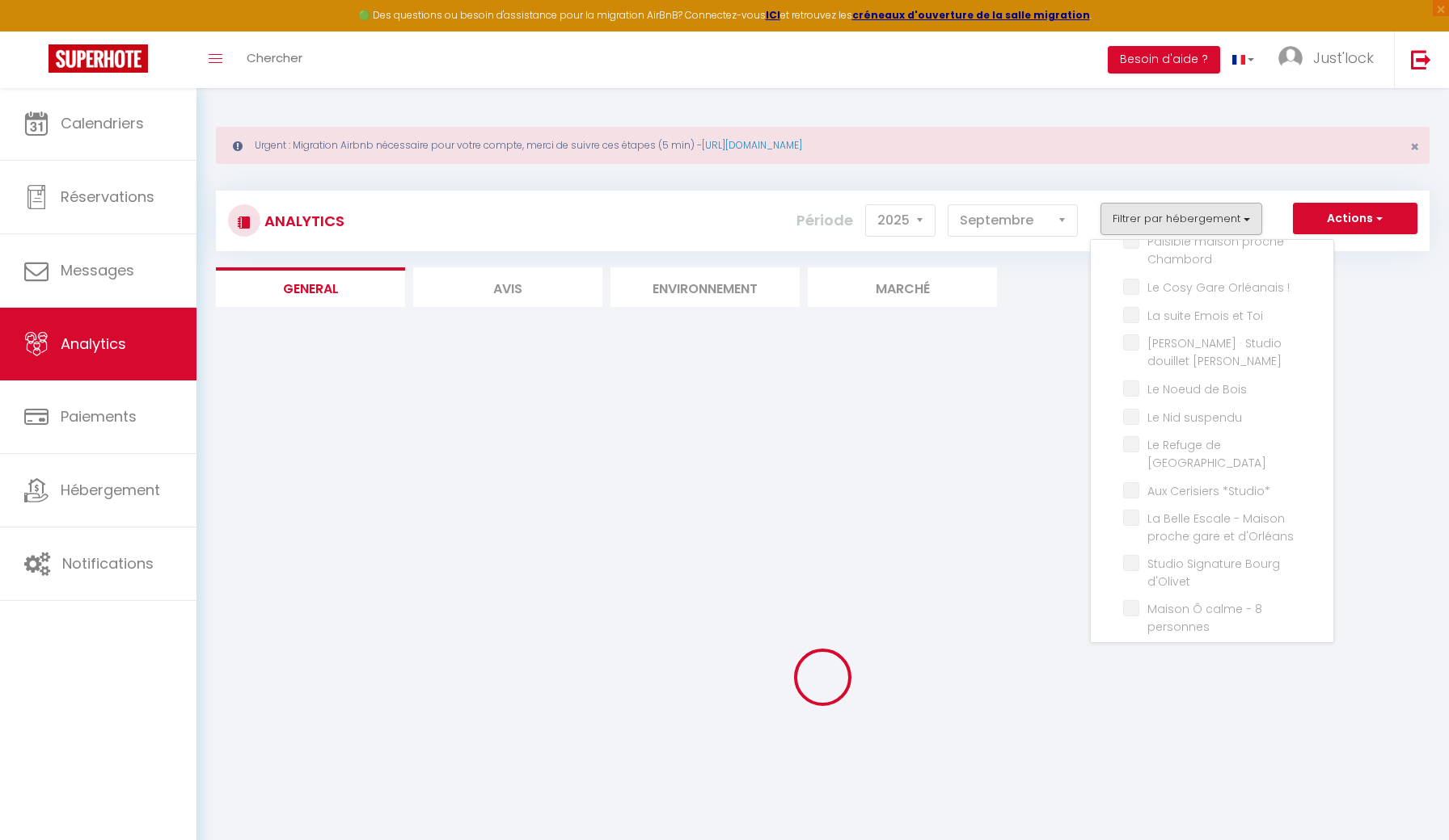
checkbox Toi "false"
checkbox Bourgeois "false"
checkbox Bois "false"
checkbox suspendu "false"
checkbox Bourgogne "false"
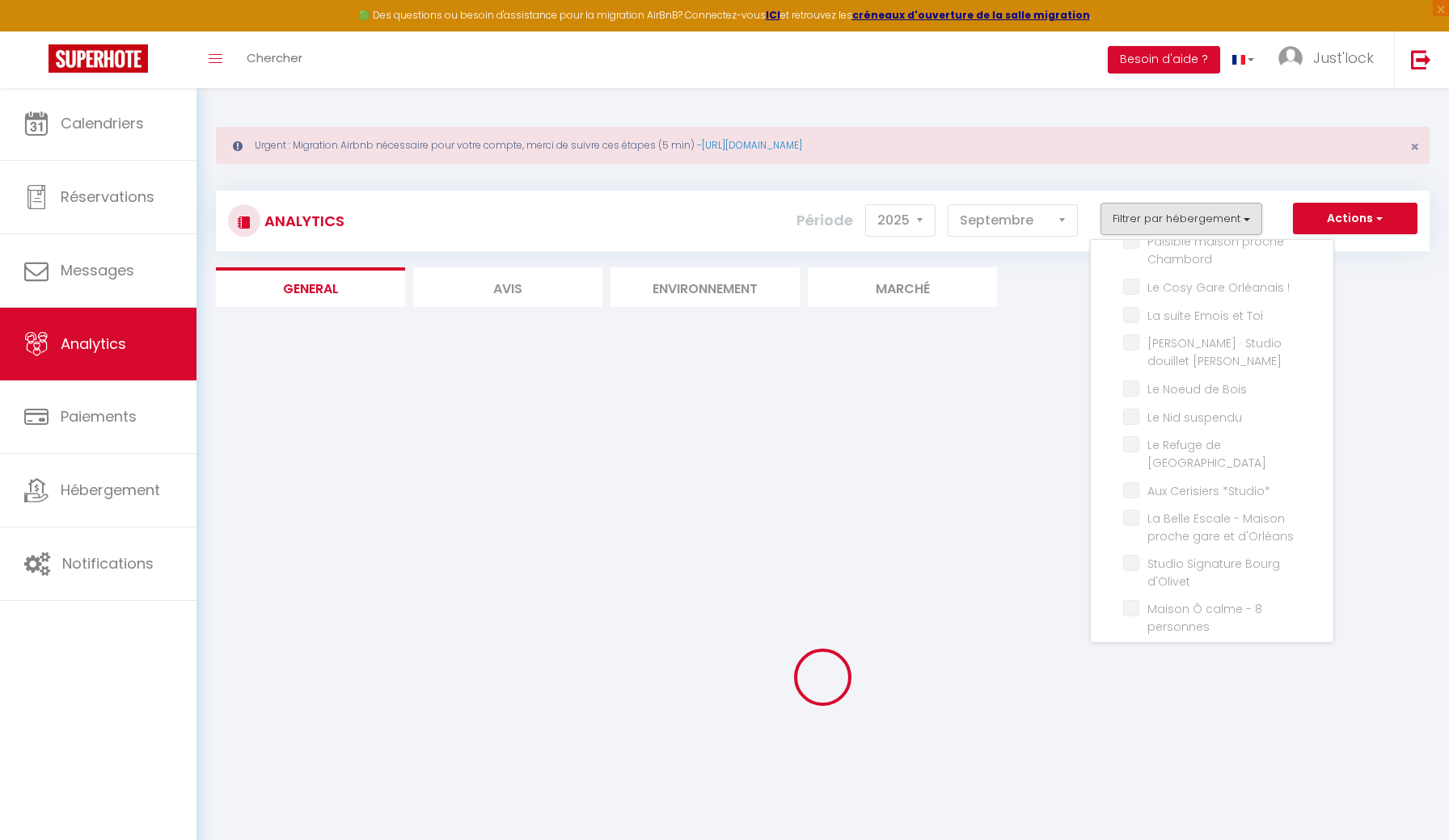
checkbox \*Studio\* "false"
checkbox d\'Orléans "false"
checkbox d\'Olivet "false"
checkbox personnes "false"
checkbox jardinet "false"
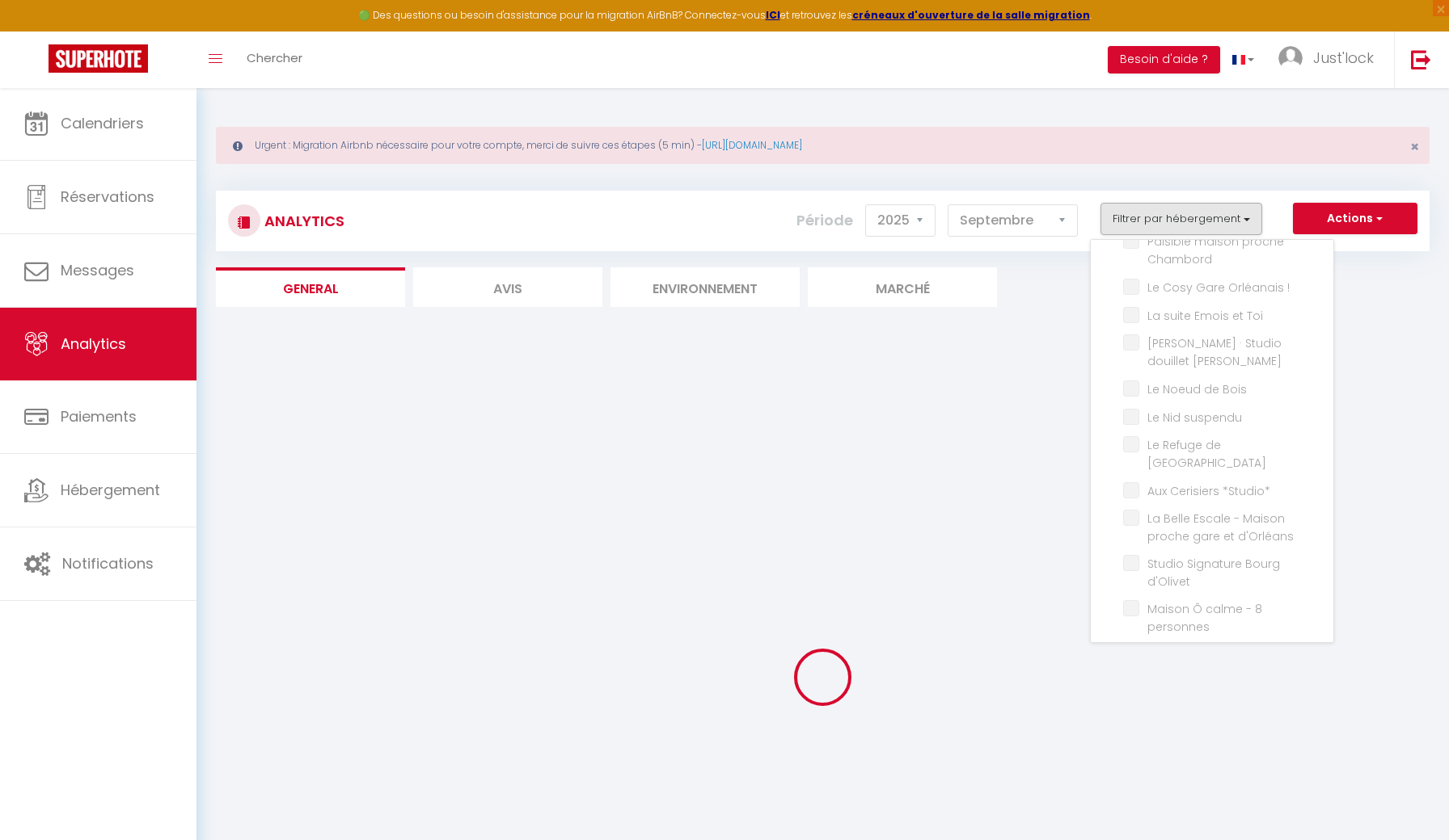
checkbox Familiale "false"
checkbox Padré "false"
checkbox personnes "false"
checkbox parking "false"
checkbox personnes "false"
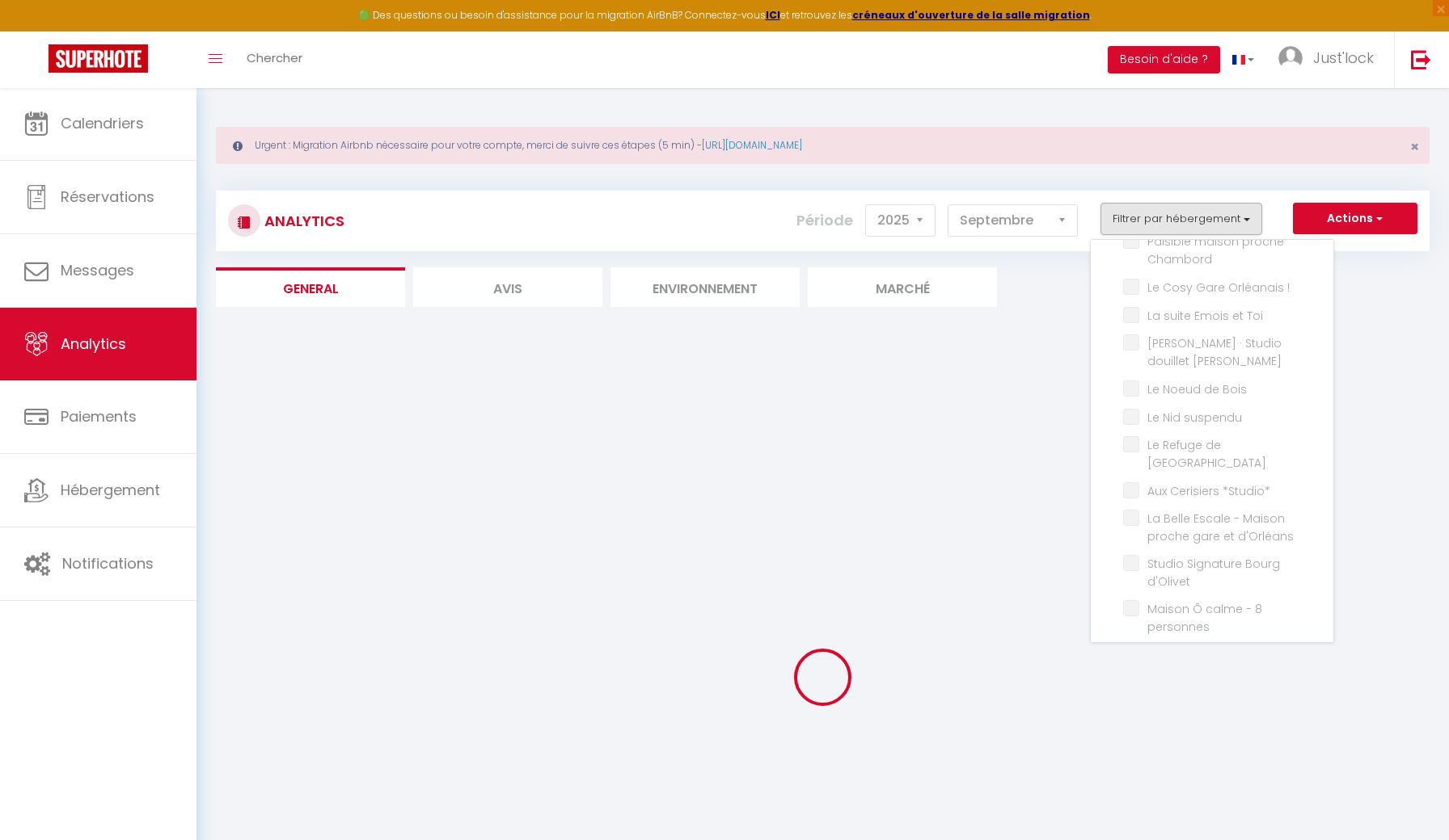
checkbox Orlans "false"
checkbox garage "false"
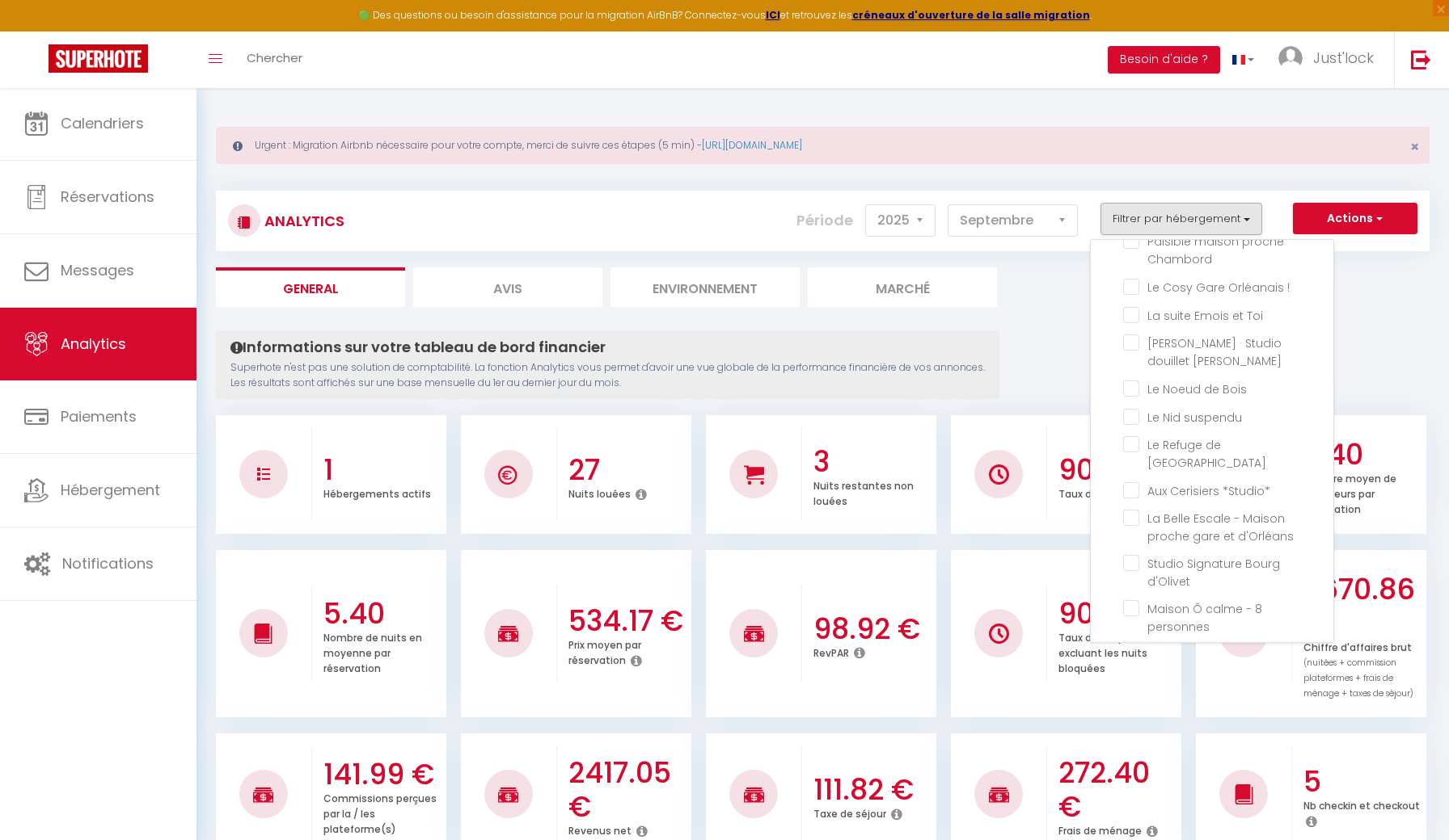
checkbox ville "false"
checkbox Loire "false"
checkbox chambres "false"
checkbox Orléanaise "false"
checkbox terrasse "false"
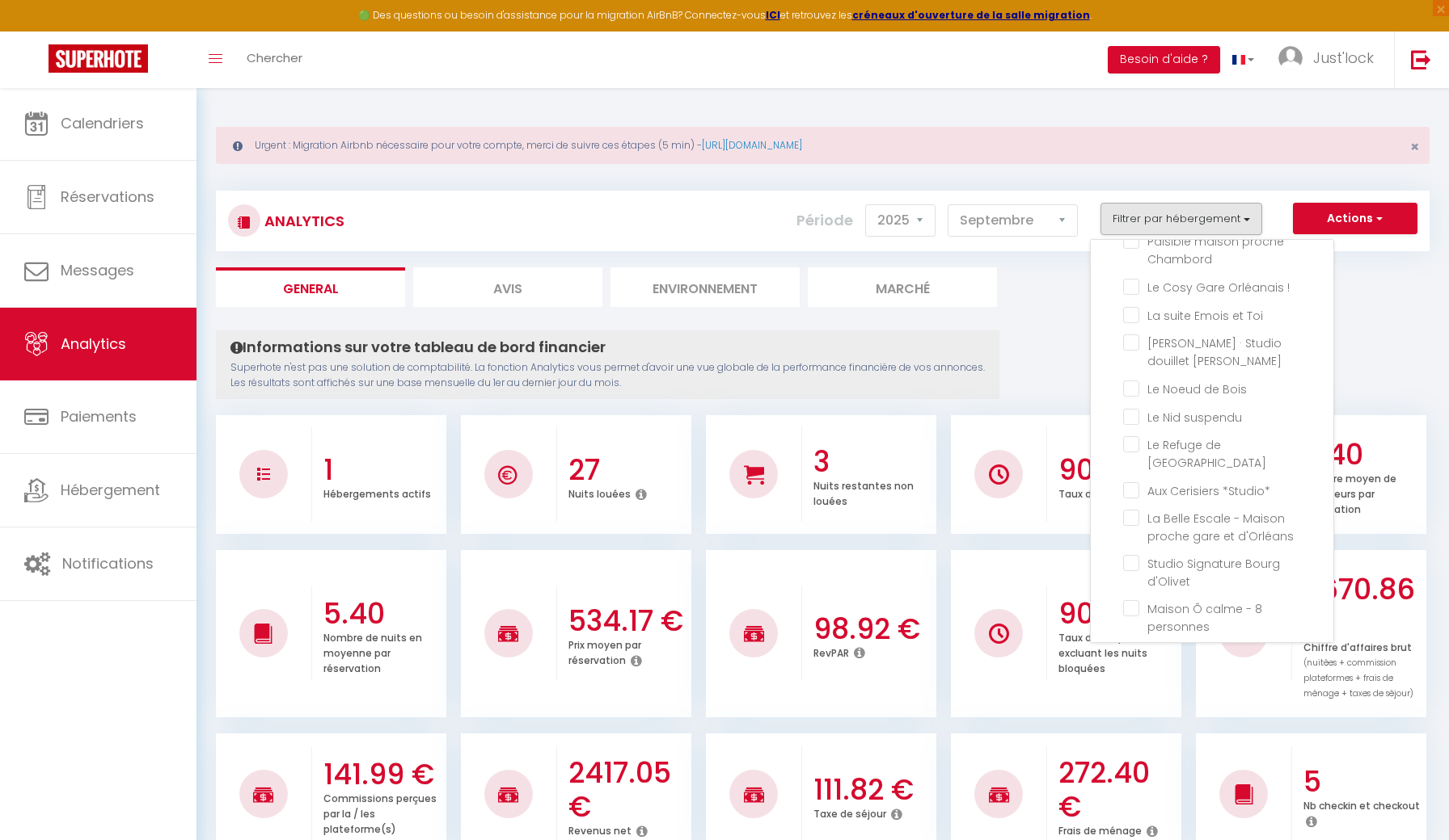
checkbox d\'Orléans "false"
checkbox Orléanais "false"
checkbox d’Orléans "false"
checkbox mer "false"
checkbox personnes "false"
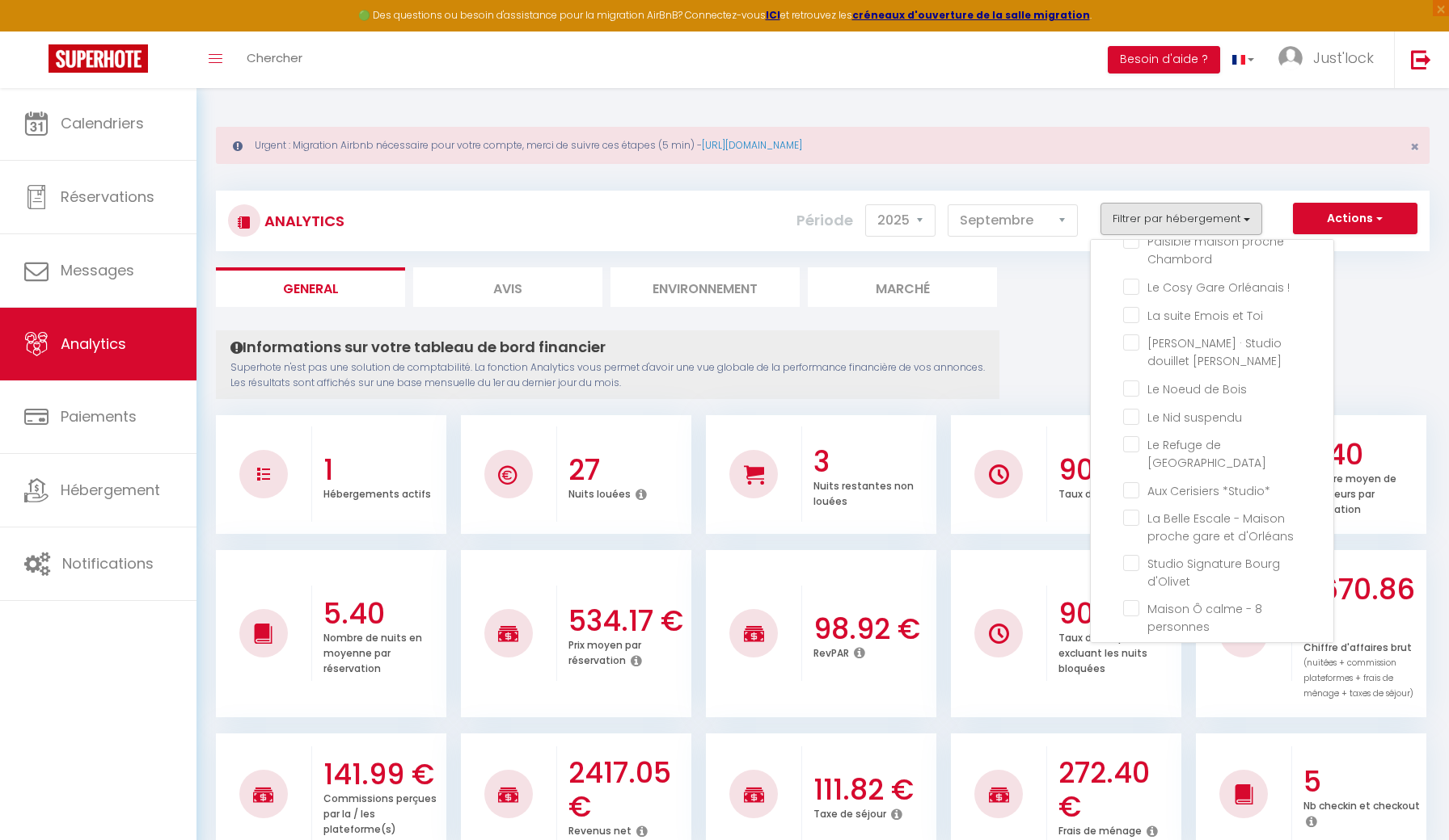
checkbox menuis "false"
checkbox Gare "false"
checkbox Orléans "false"
checkbox ville "false"
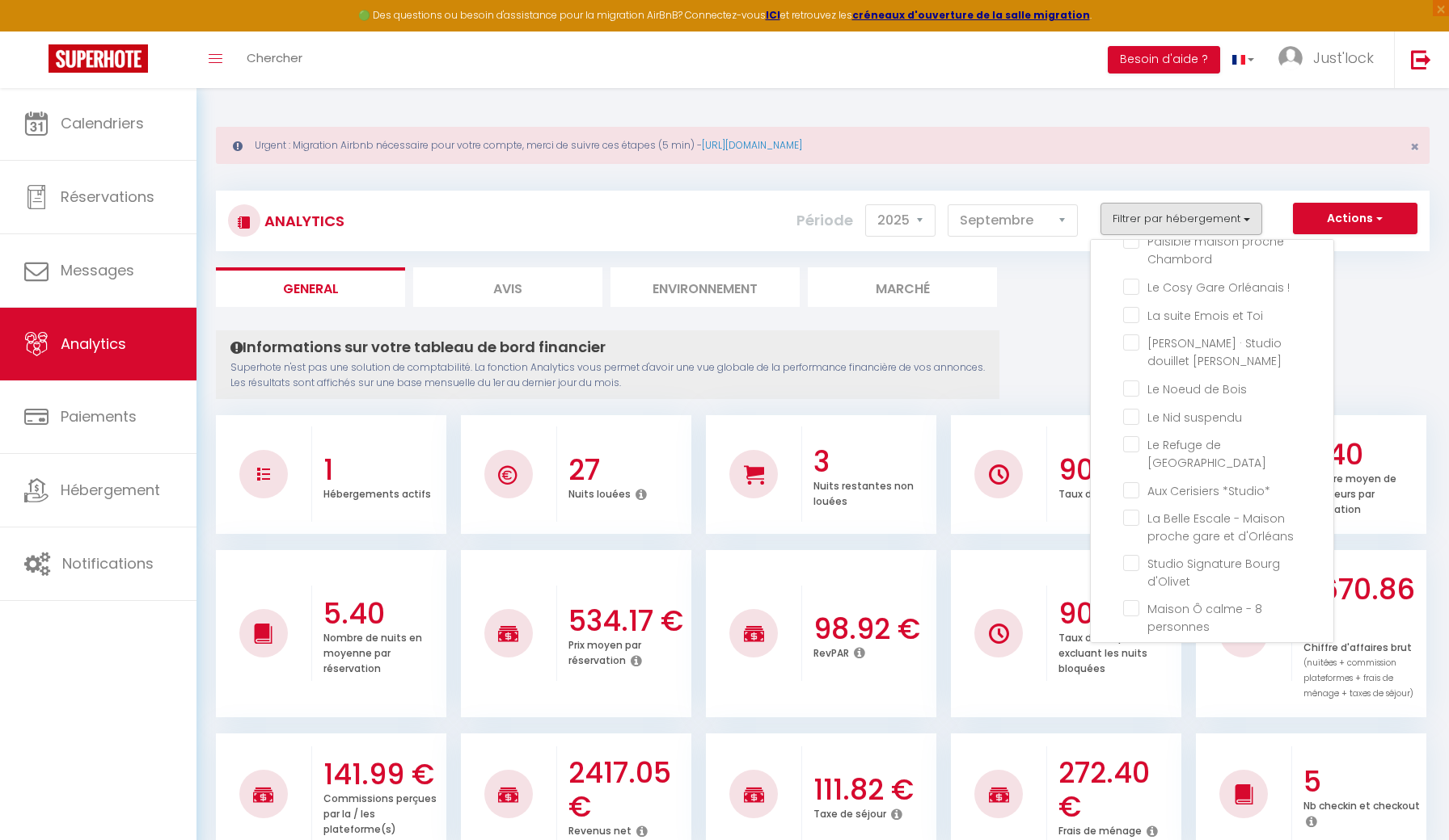
checkbox Centre "false"
checkbox centre "false"
checkbox Piscine "false"
checkbox Orléanais "false"
checkbox Théâtre "false"
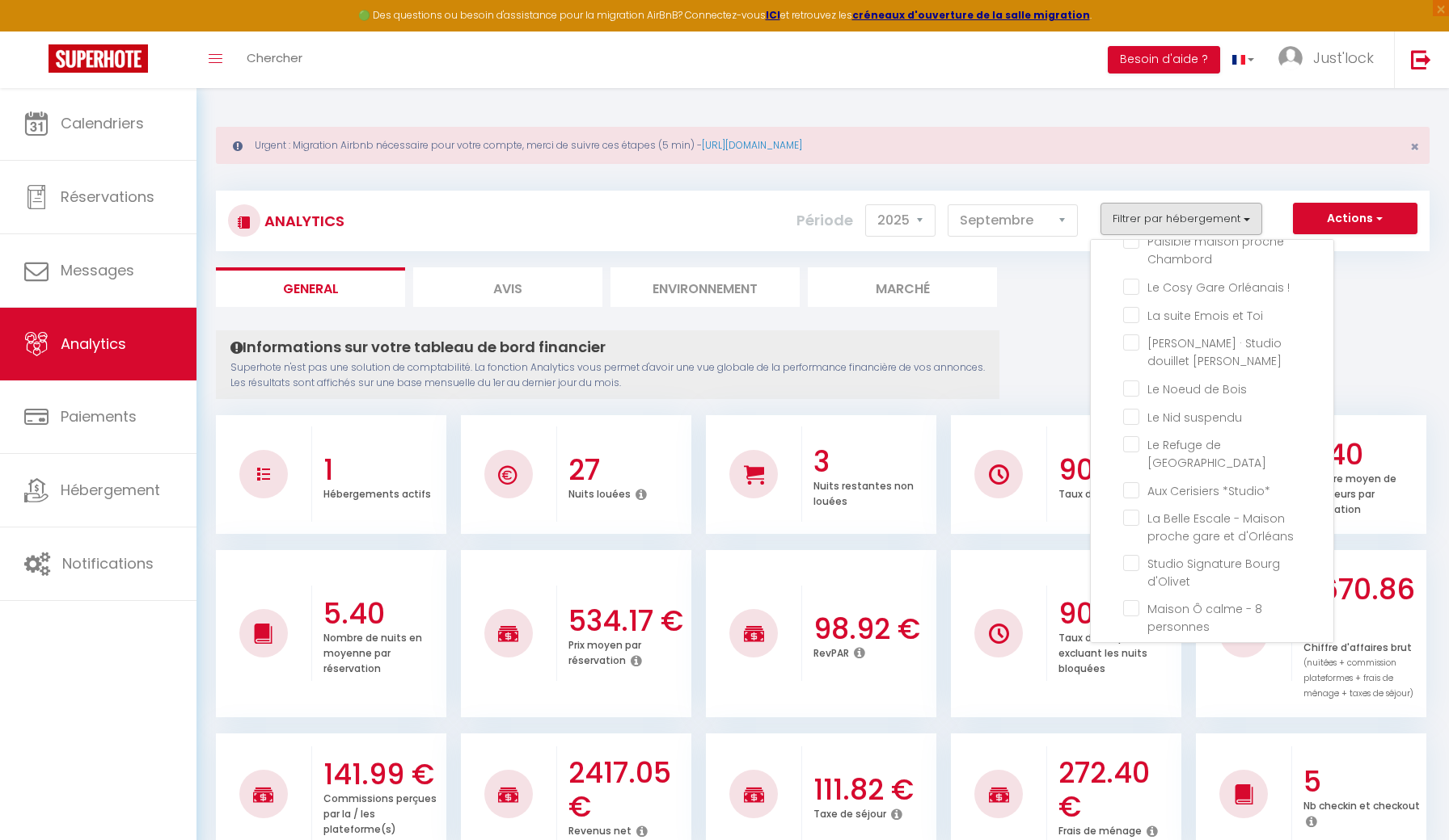
checkbox parking "false"
checkbox calme "false"
checkbox Solognote "false"
checkbox jardin "false"
checkbox d\'exception "false"
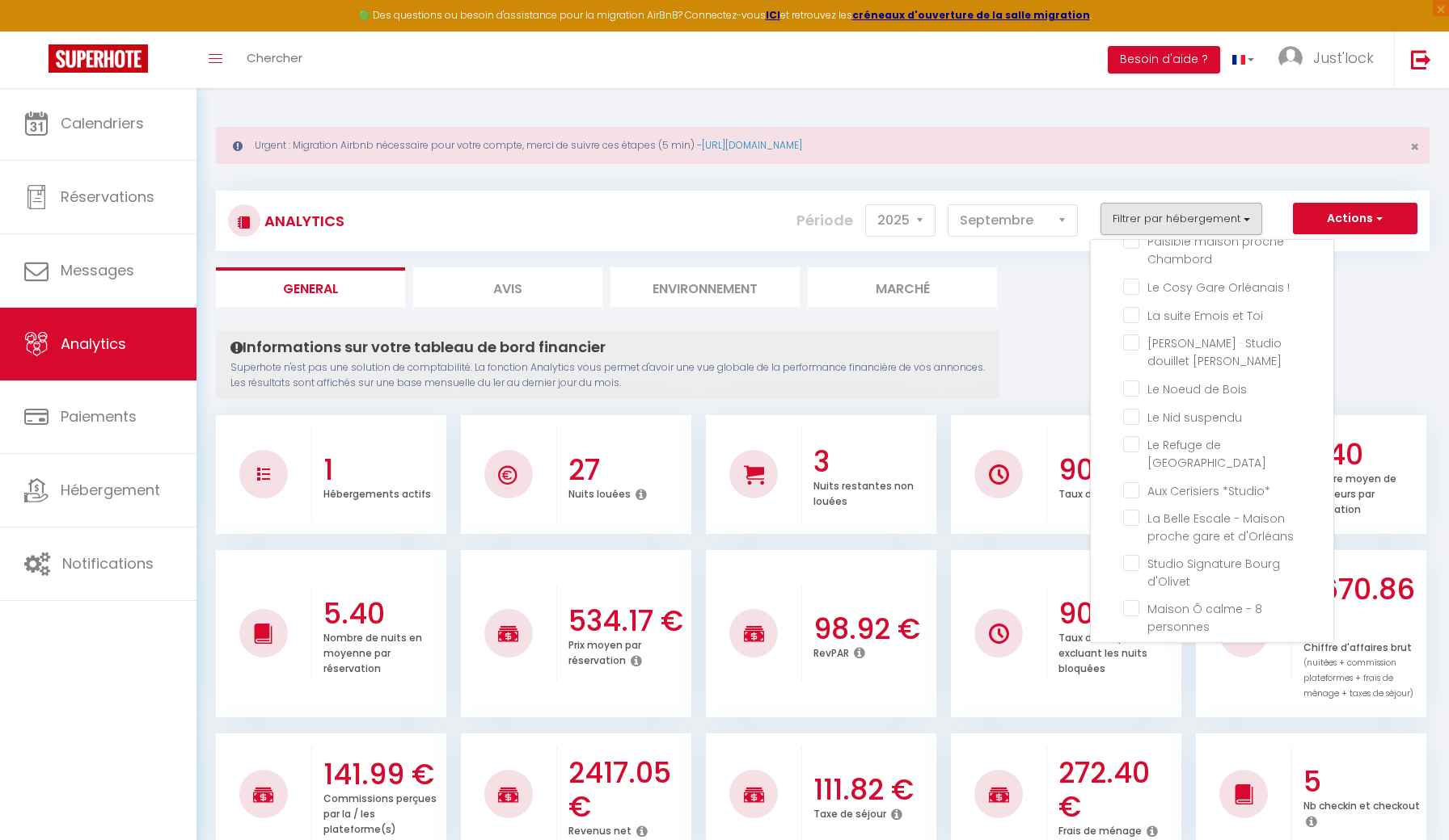
checkbox centre "false"
checkbox personnes\ "false"
checkbox Olivet "false"
checkbox Chambord "false"
checkbox \! "false"
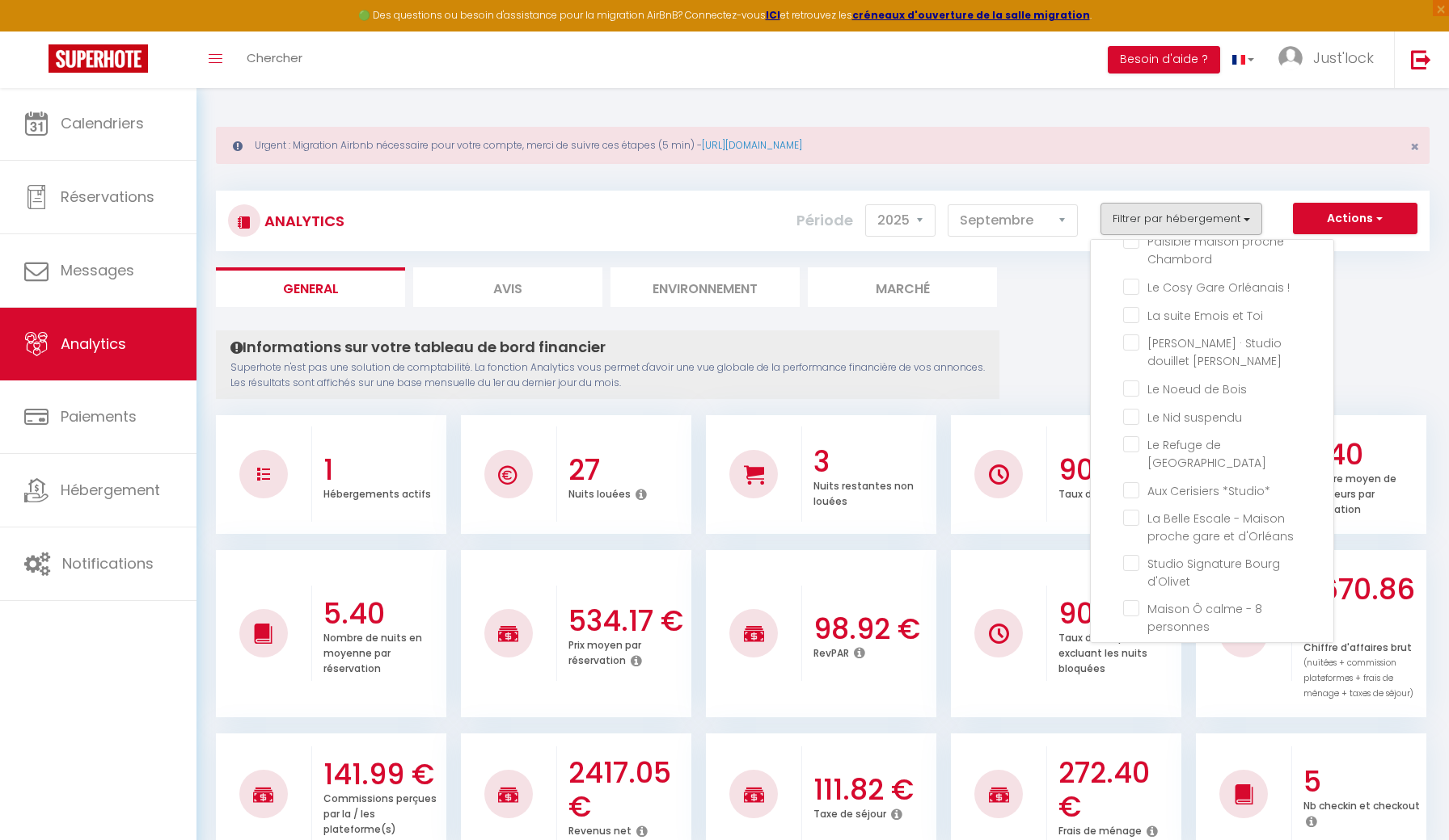
checkbox Toi "false"
checkbox Bourgeois "false"
checkbox Bois "false"
checkbox suspendu "false"
checkbox Bourgogne "false"
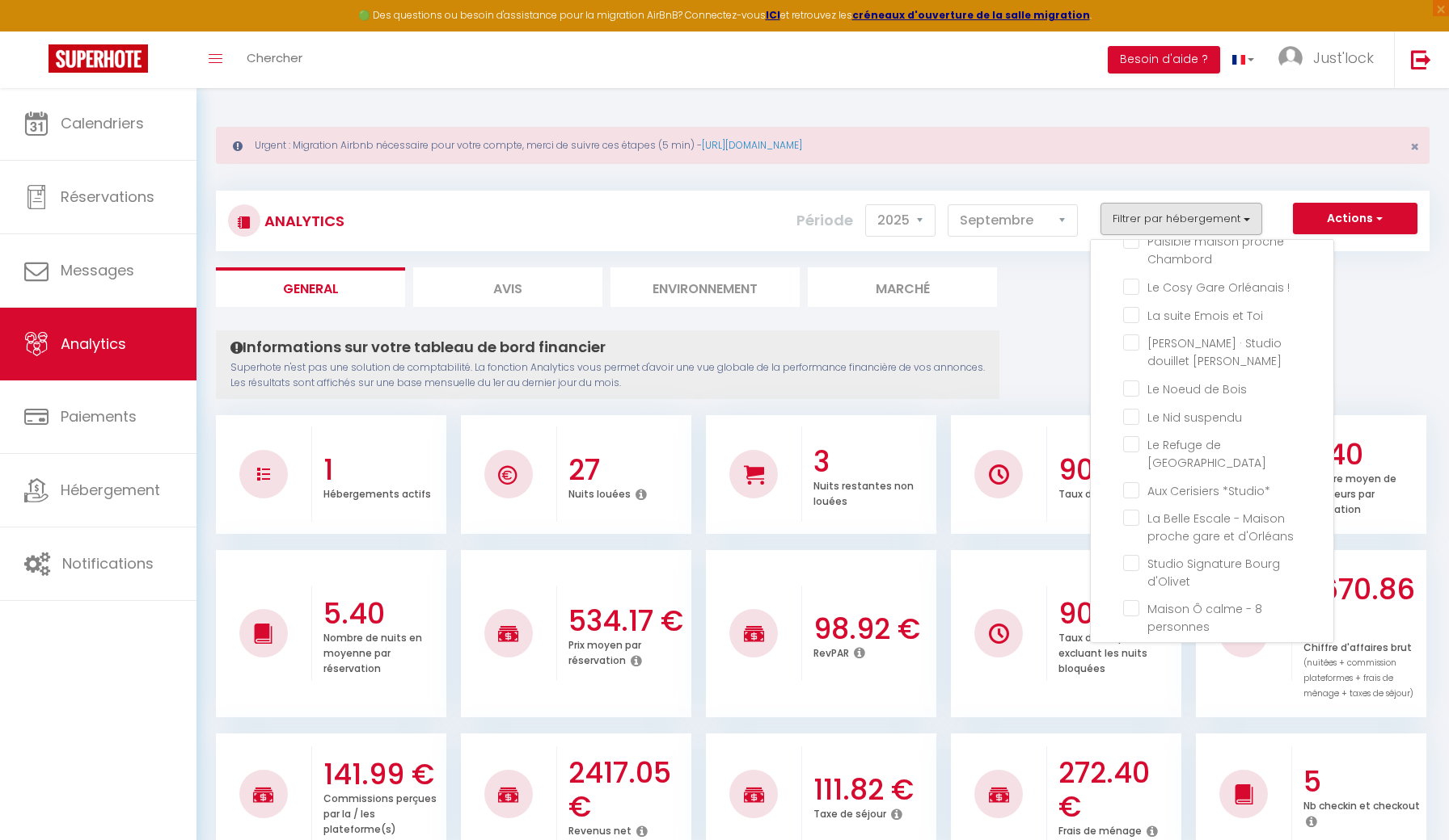
checkbox \*Studio\* "false"
checkbox d\'Orléans "false"
checkbox d\'Olivet "false"
checkbox personnes "false"
checkbox jardinet "false"
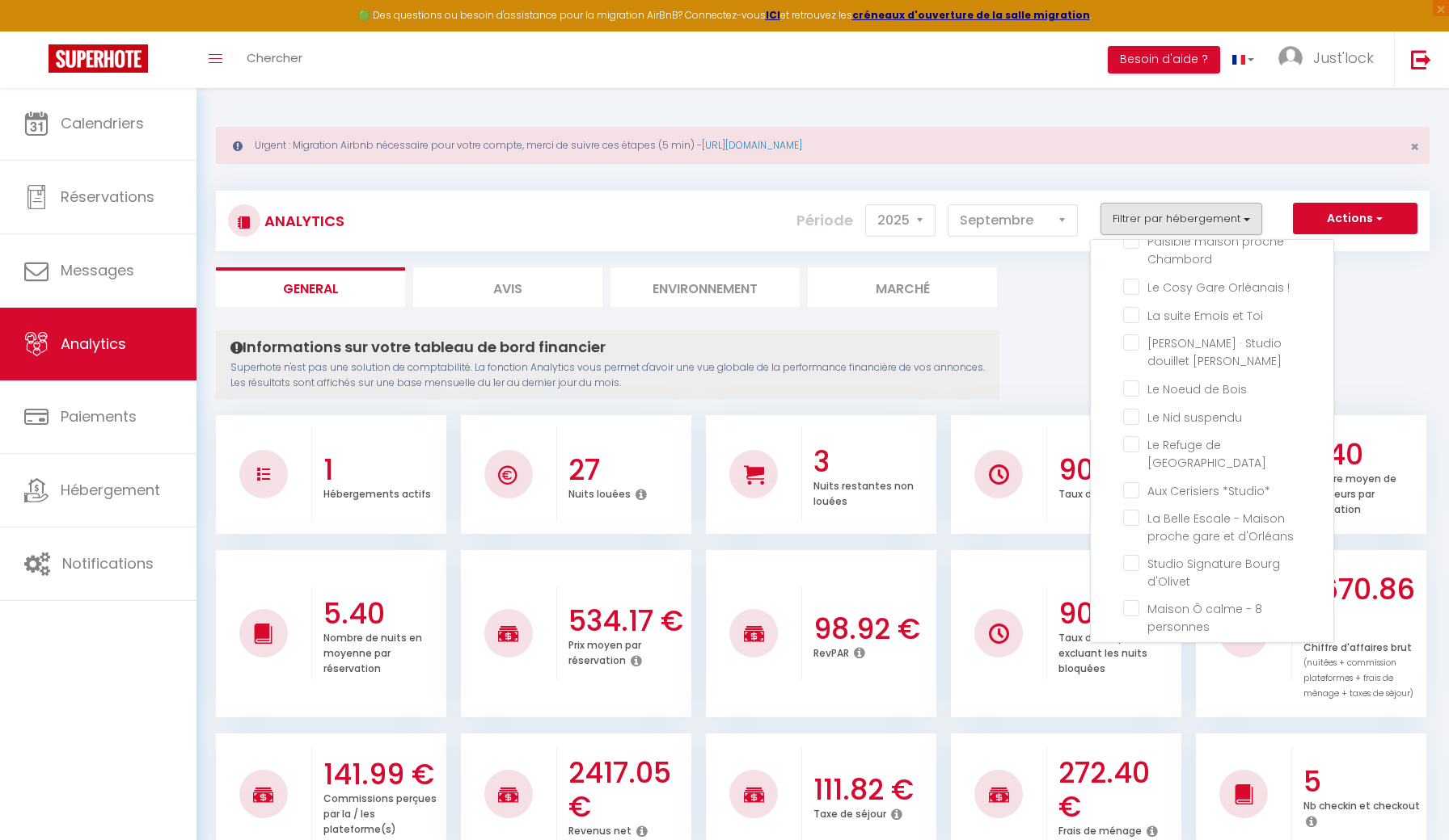
checkbox Familiale "false"
checkbox Padré "false"
checkbox personnes "false"
checkbox parking "false"
checkbox personnes "false"
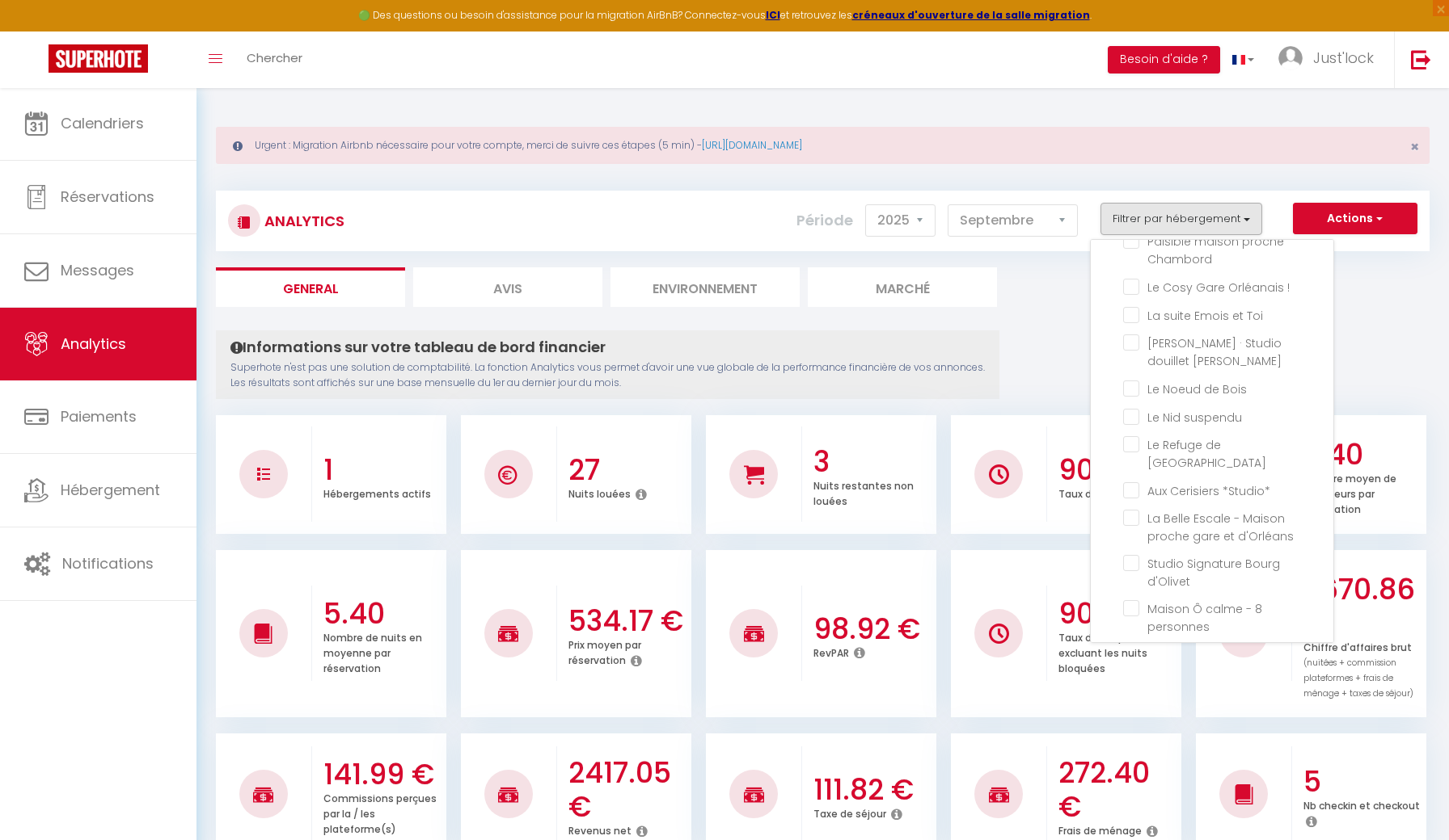
checkbox Orlans "false"
checkbox garage "false"
click at [1381, 304] on ul "General Avis Environnement Marché" at bounding box center [823, 287] width 1213 height 39
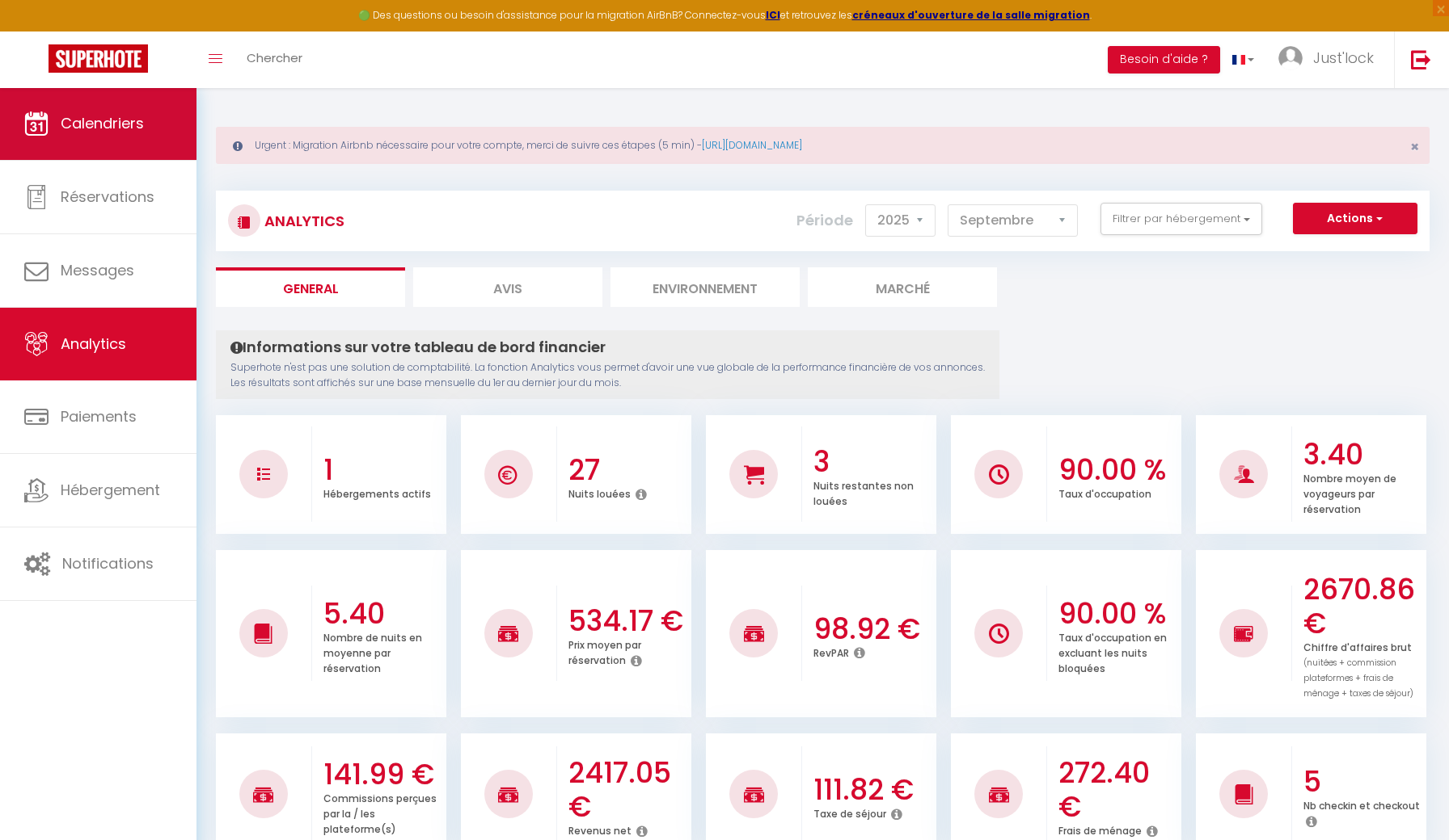
scroll to position [0, 0]
click at [134, 123] on span "Calendriers" at bounding box center [102, 123] width 83 height 21
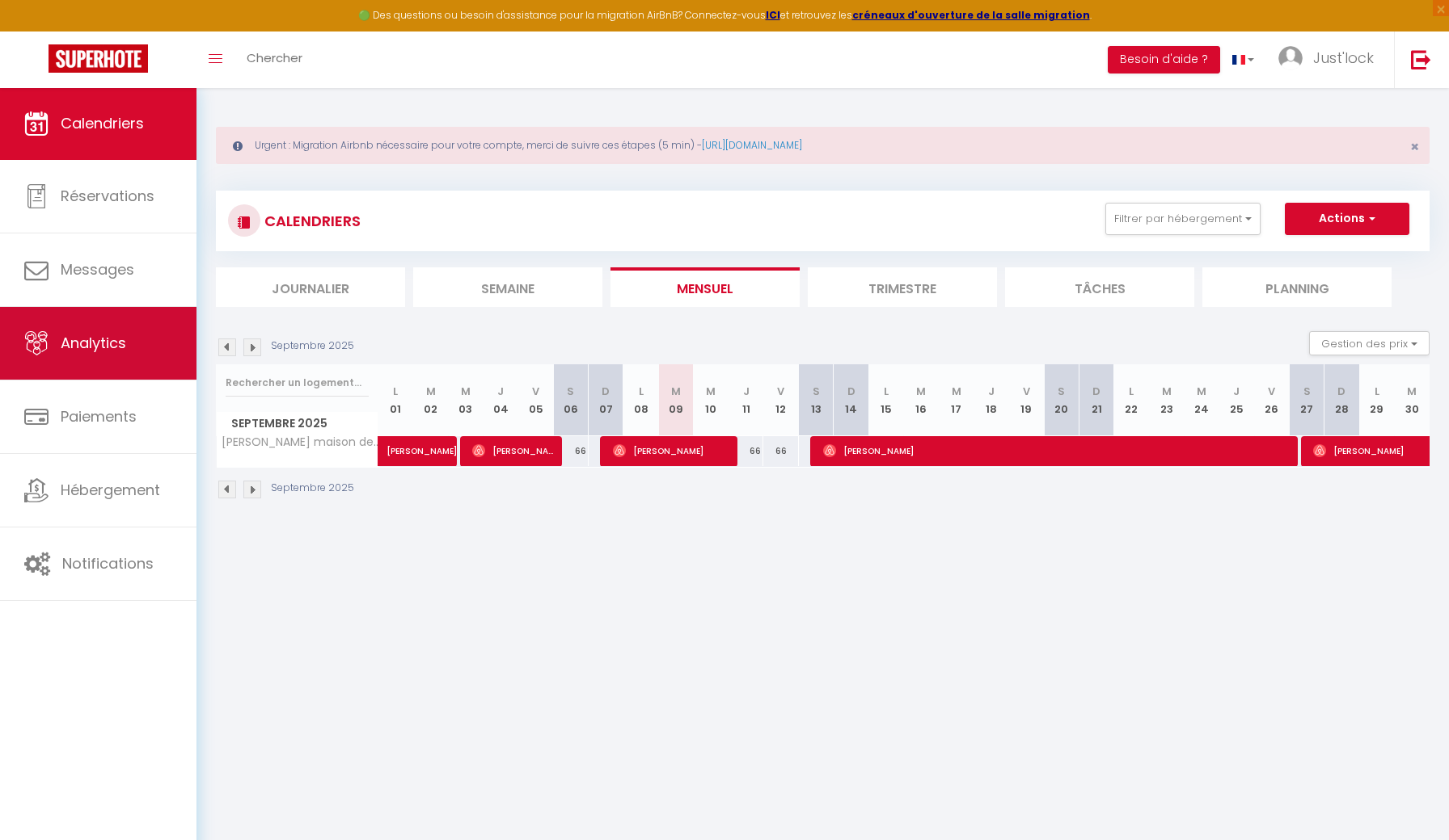
click at [116, 340] on span "Analytics" at bounding box center [93, 343] width 65 height 21
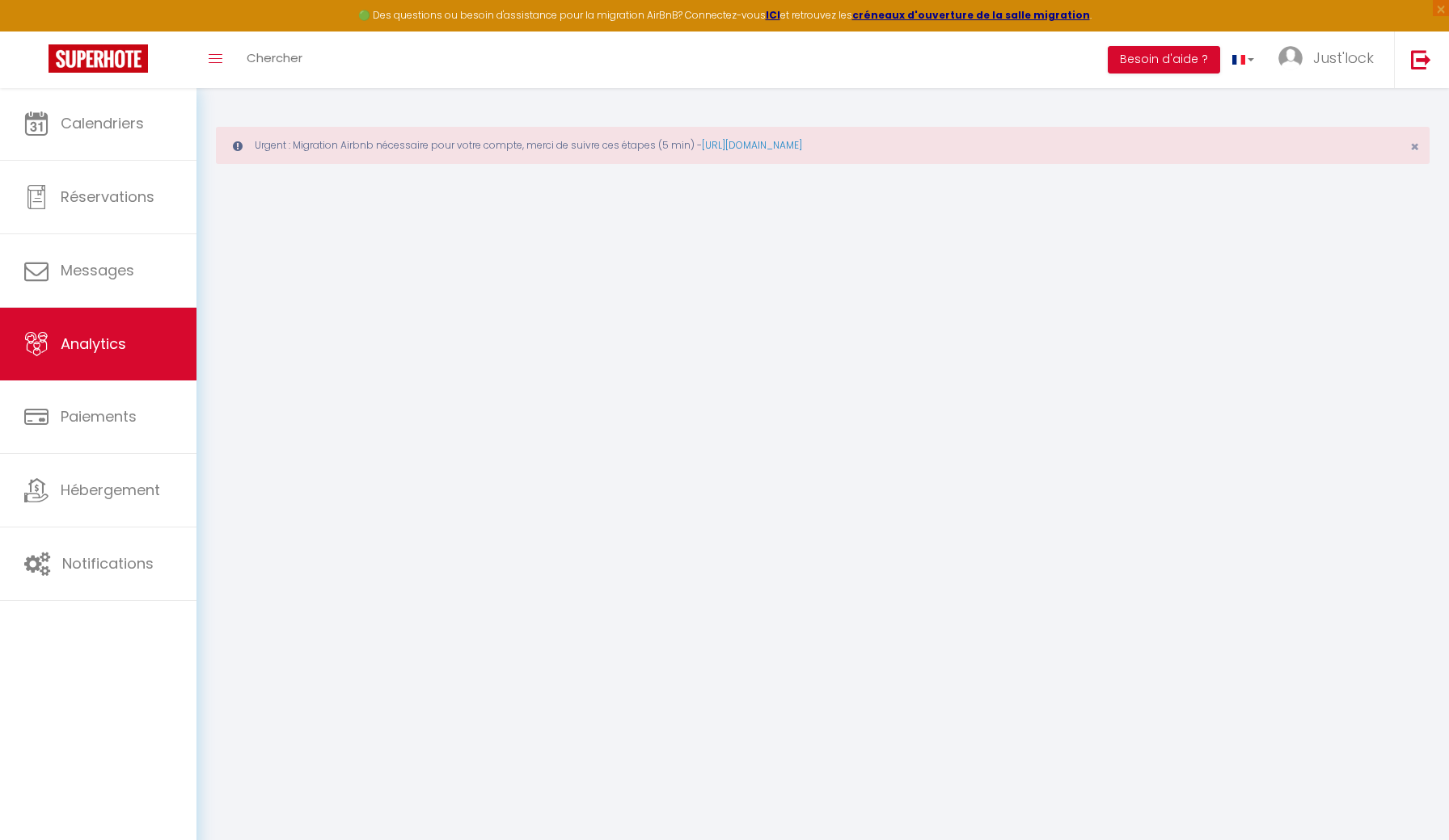
select select "2025"
select select "9"
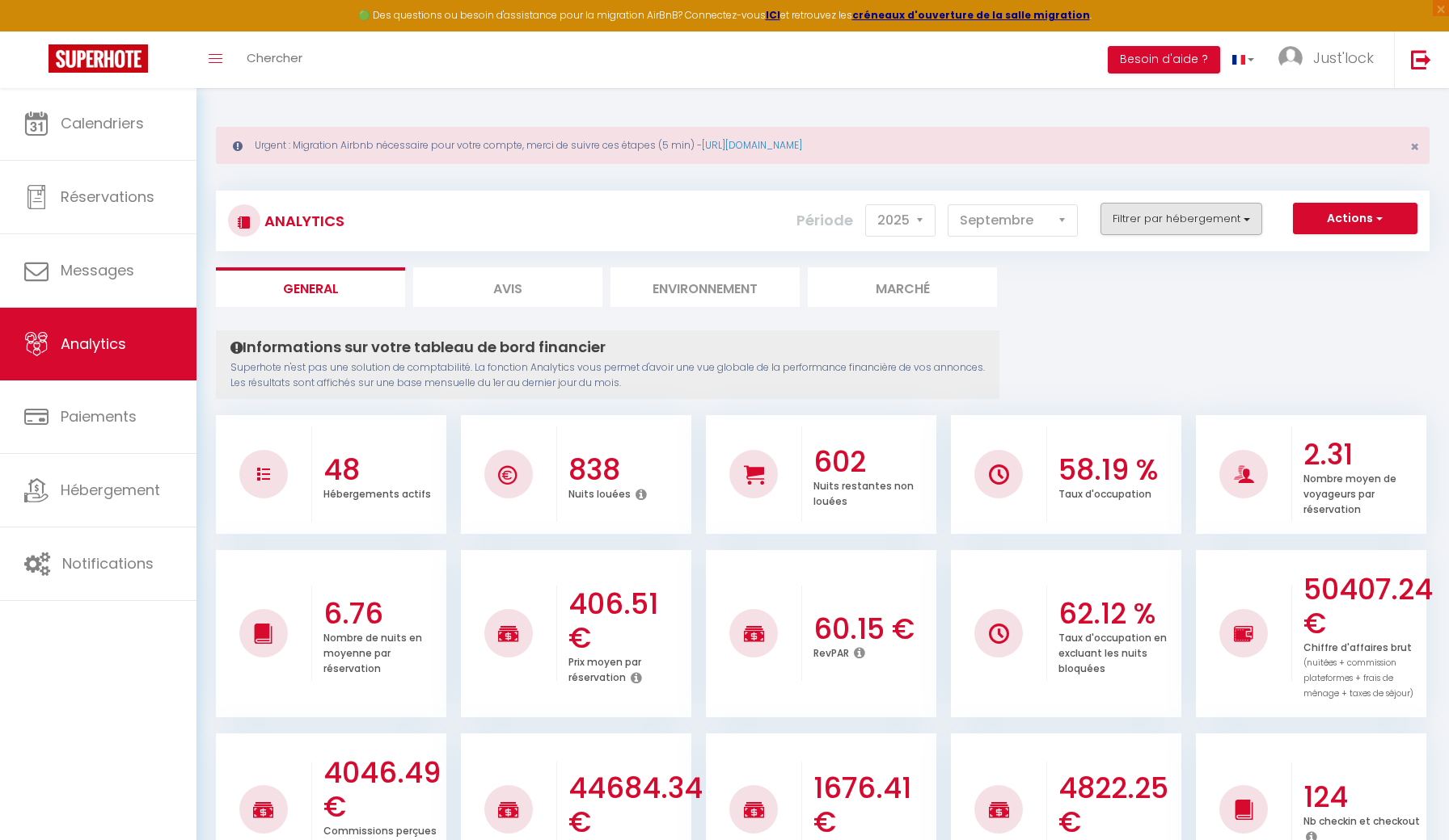
click at [1142, 220] on button "Filtrer par hébergement" at bounding box center [1181, 219] width 162 height 33
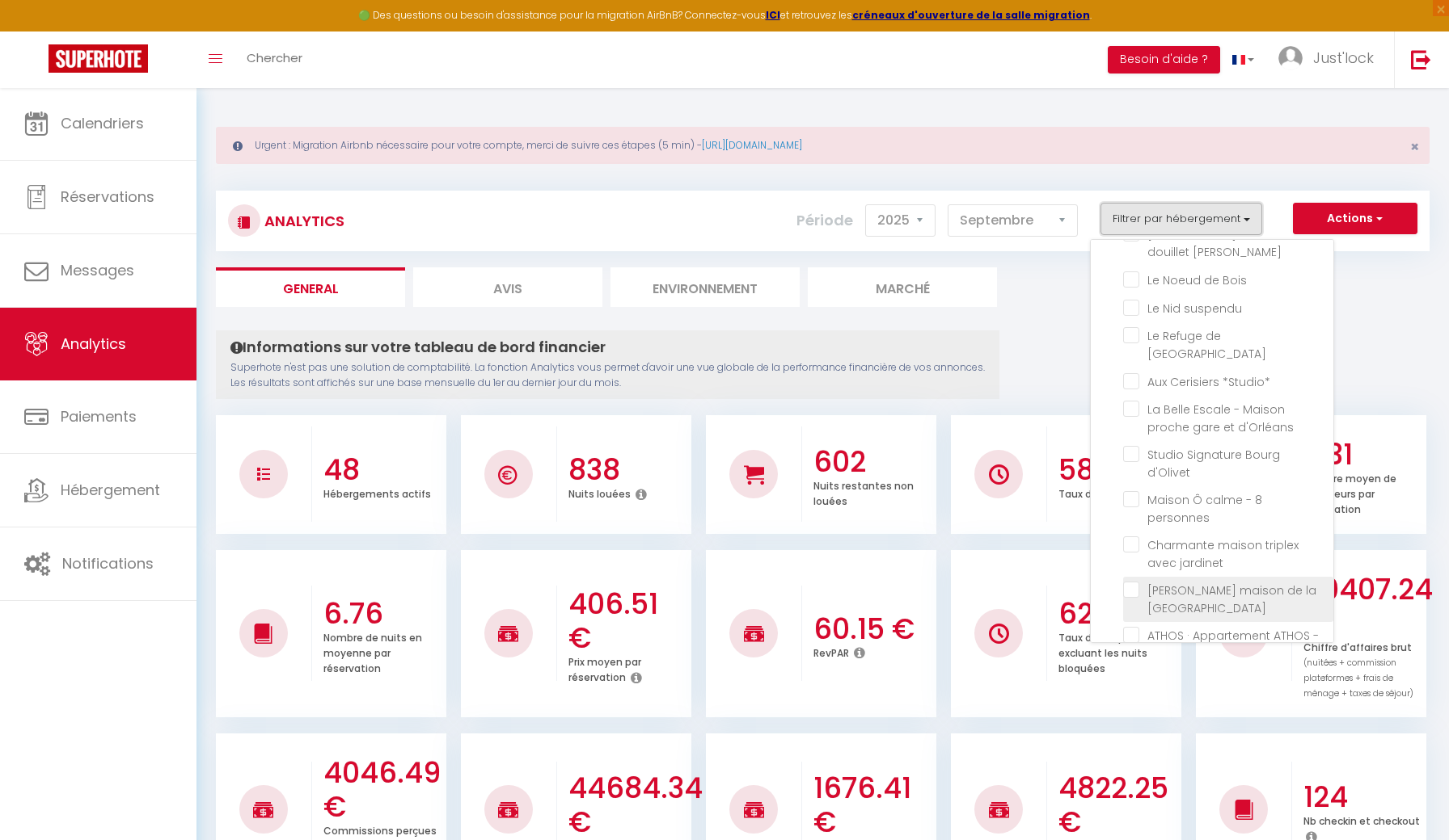
scroll to position [1345, 0]
click at [1133, 577] on Martinières "checkbox" at bounding box center [1227, 584] width 210 height 16
checkbox Martinières "true"
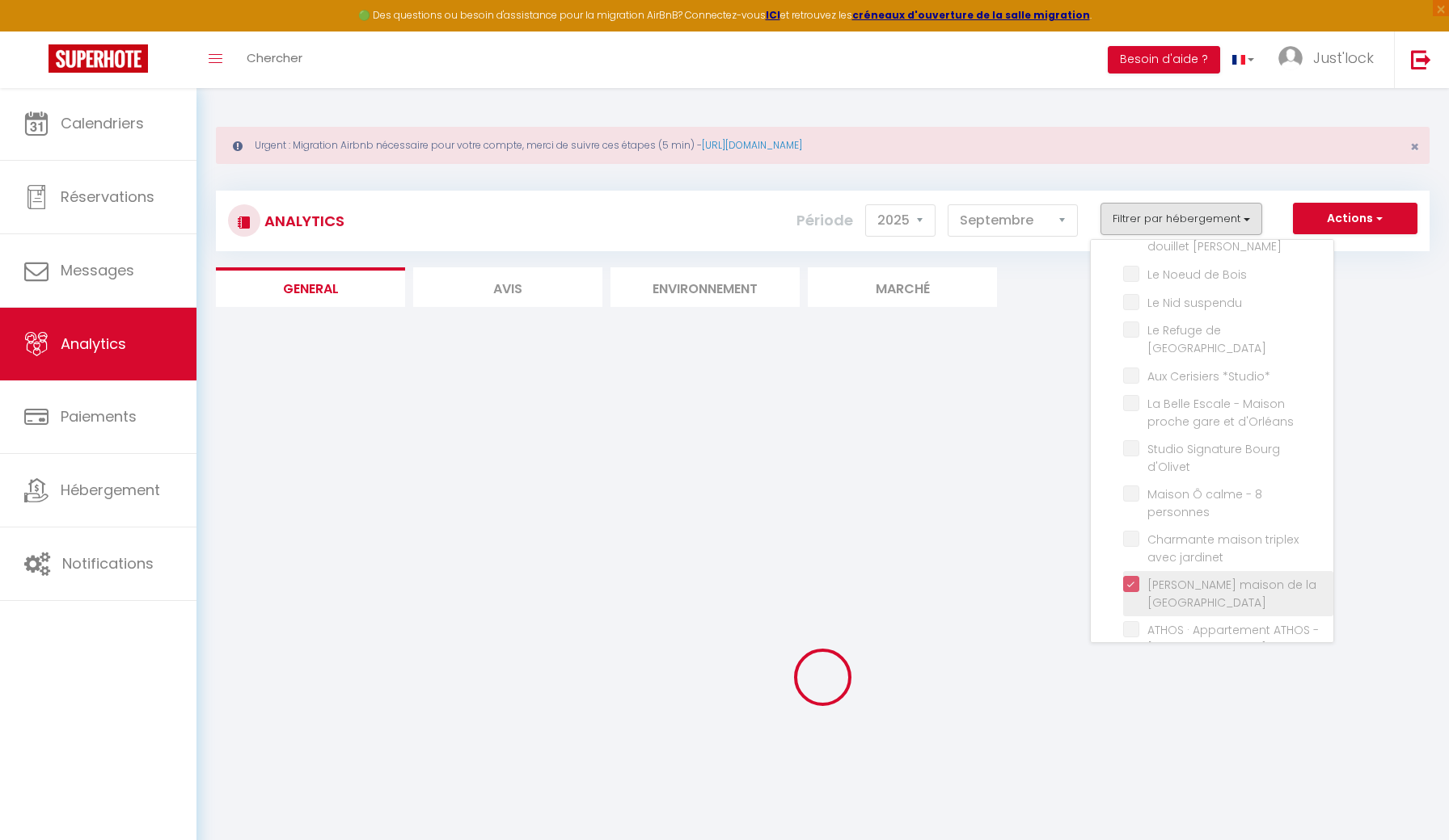
checkbox ville "false"
checkbox Loire "false"
checkbox chambres "false"
checkbox Orléanaise "false"
checkbox terrasse "false"
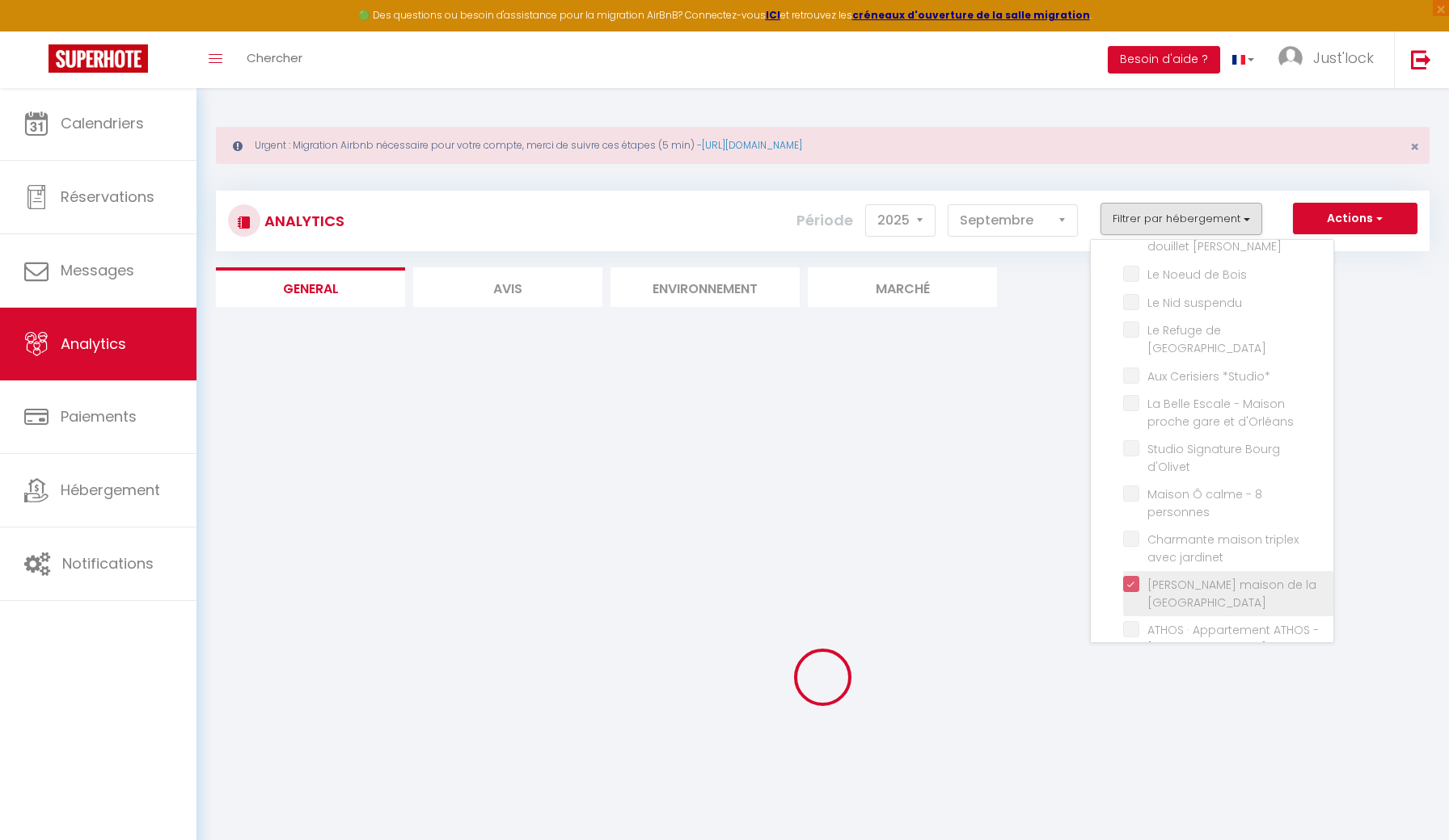
checkbox d\'Orléans "false"
checkbox Orléanais "false"
checkbox d’Orléans "false"
checkbox mer "false"
checkbox personnes "false"
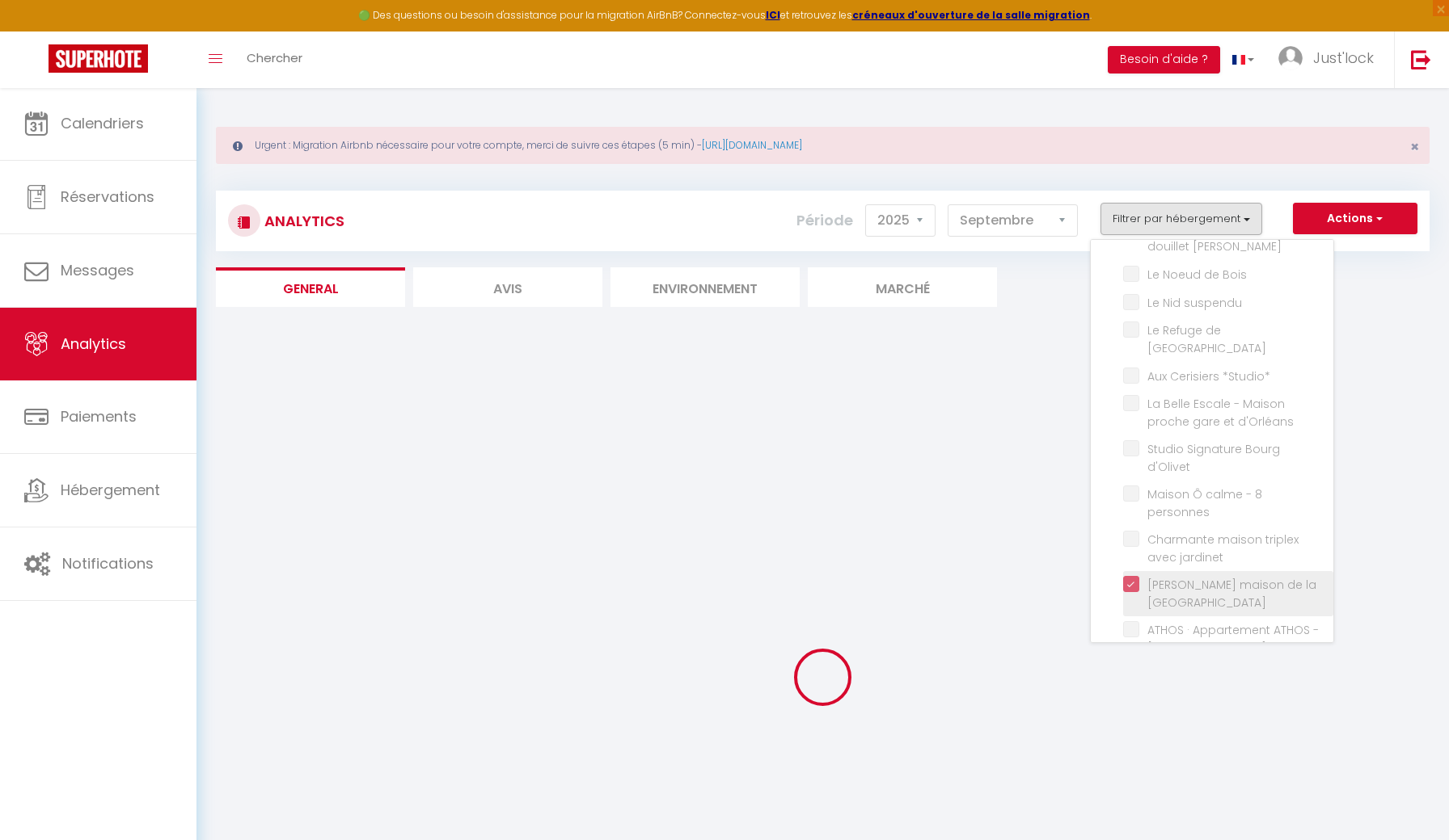
checkbox menuis "false"
checkbox Gare "false"
checkbox Orléans "false"
checkbox ville "false"
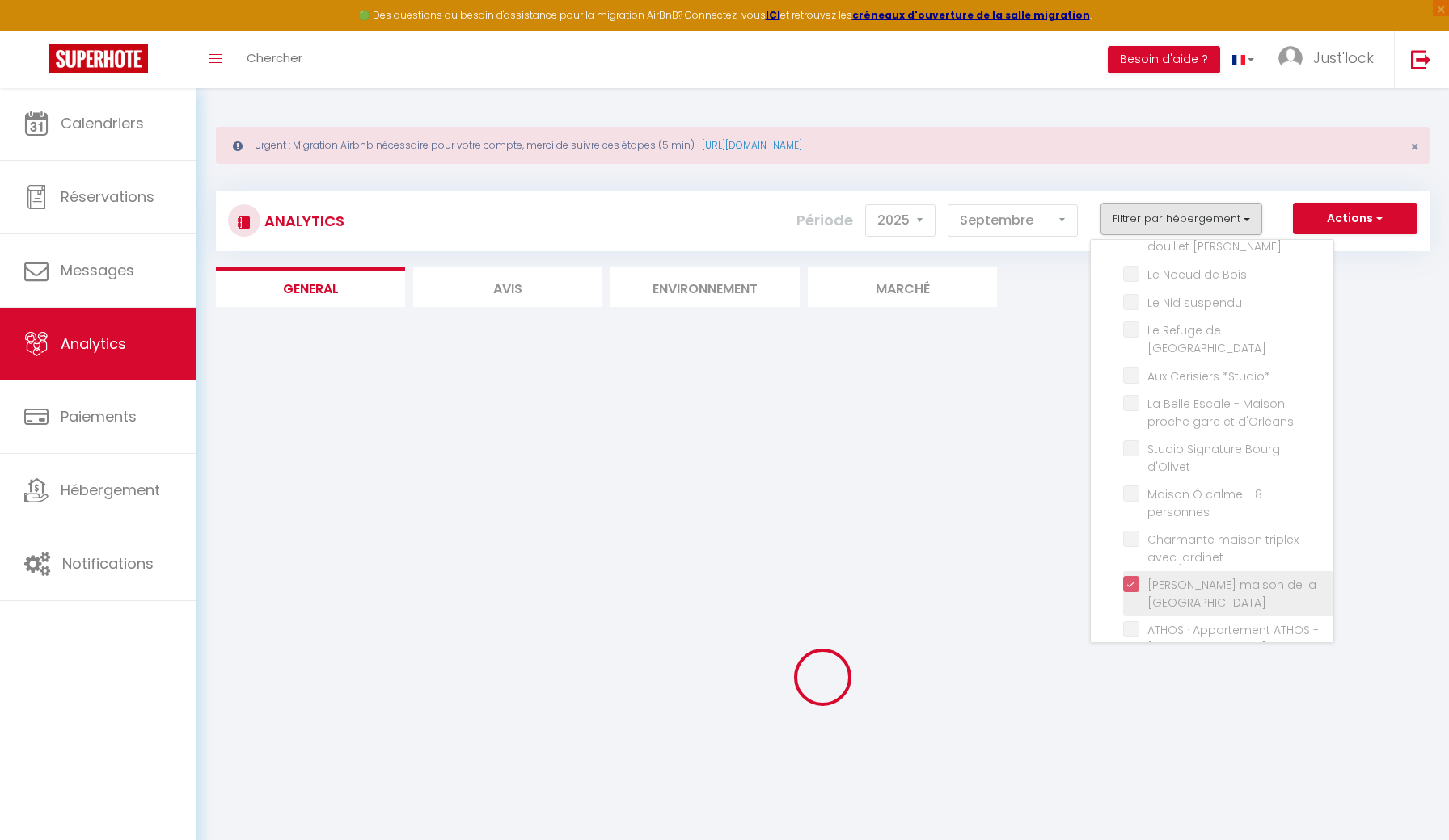
checkbox Centre "false"
checkbox centre "false"
checkbox Piscine "false"
checkbox Orléanais "false"
checkbox Théâtre "false"
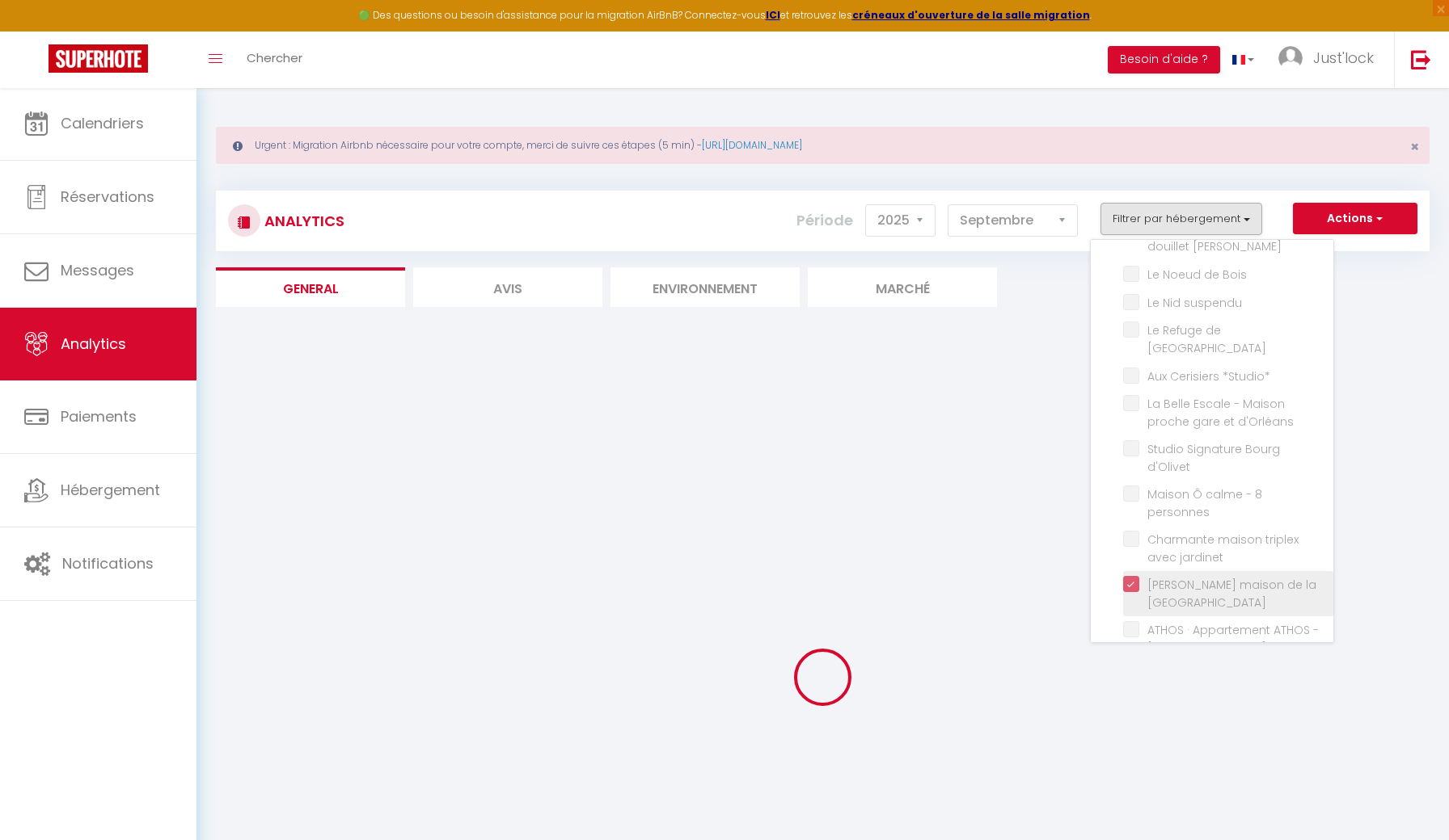
checkbox parking "false"
checkbox calme "false"
checkbox Solognote "false"
checkbox jardin "false"
checkbox d\'exception "false"
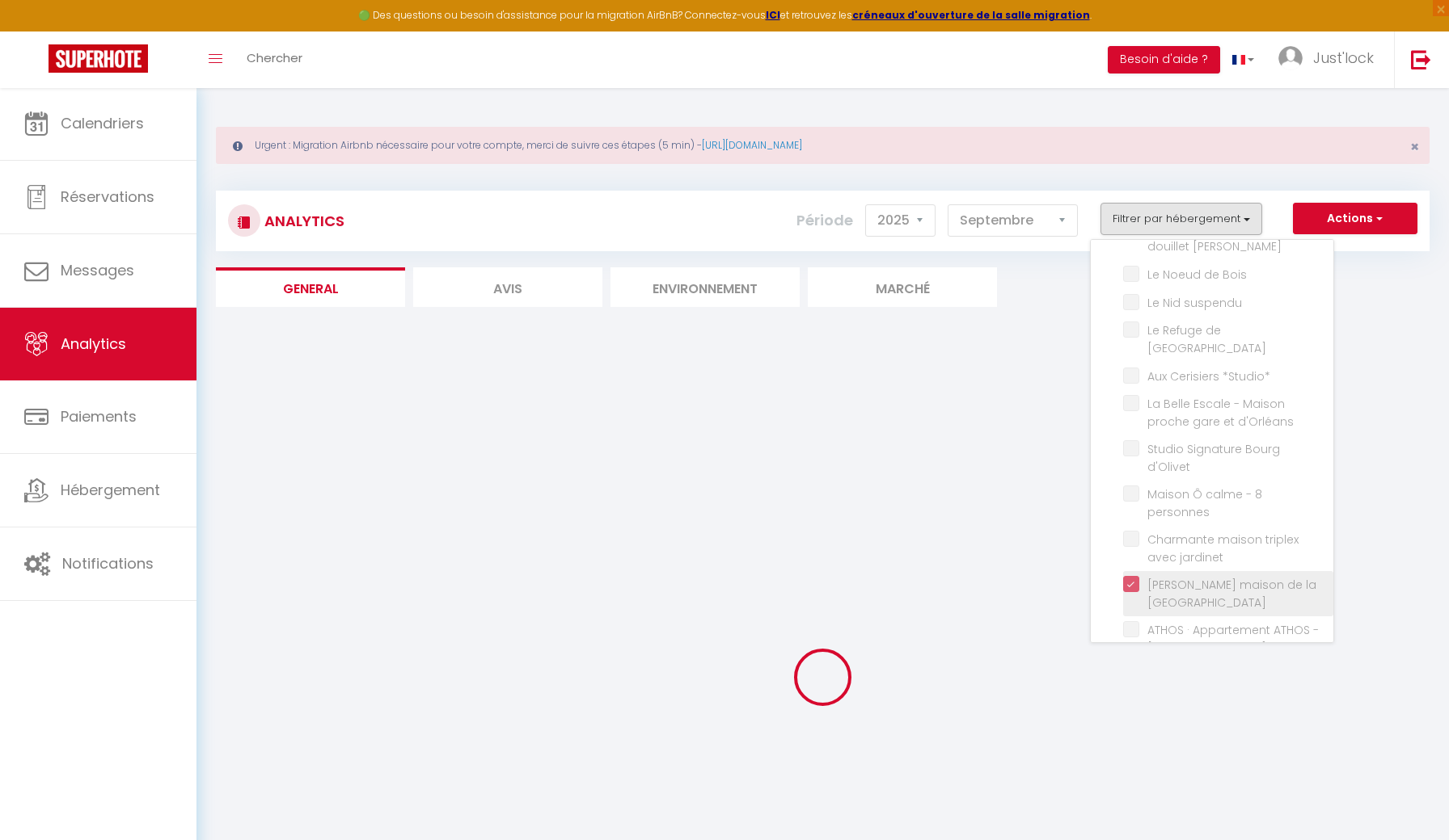
checkbox centre "false"
checkbox personnes\ "false"
checkbox Olivet "false"
checkbox Chambord "false"
checkbox \! "false"
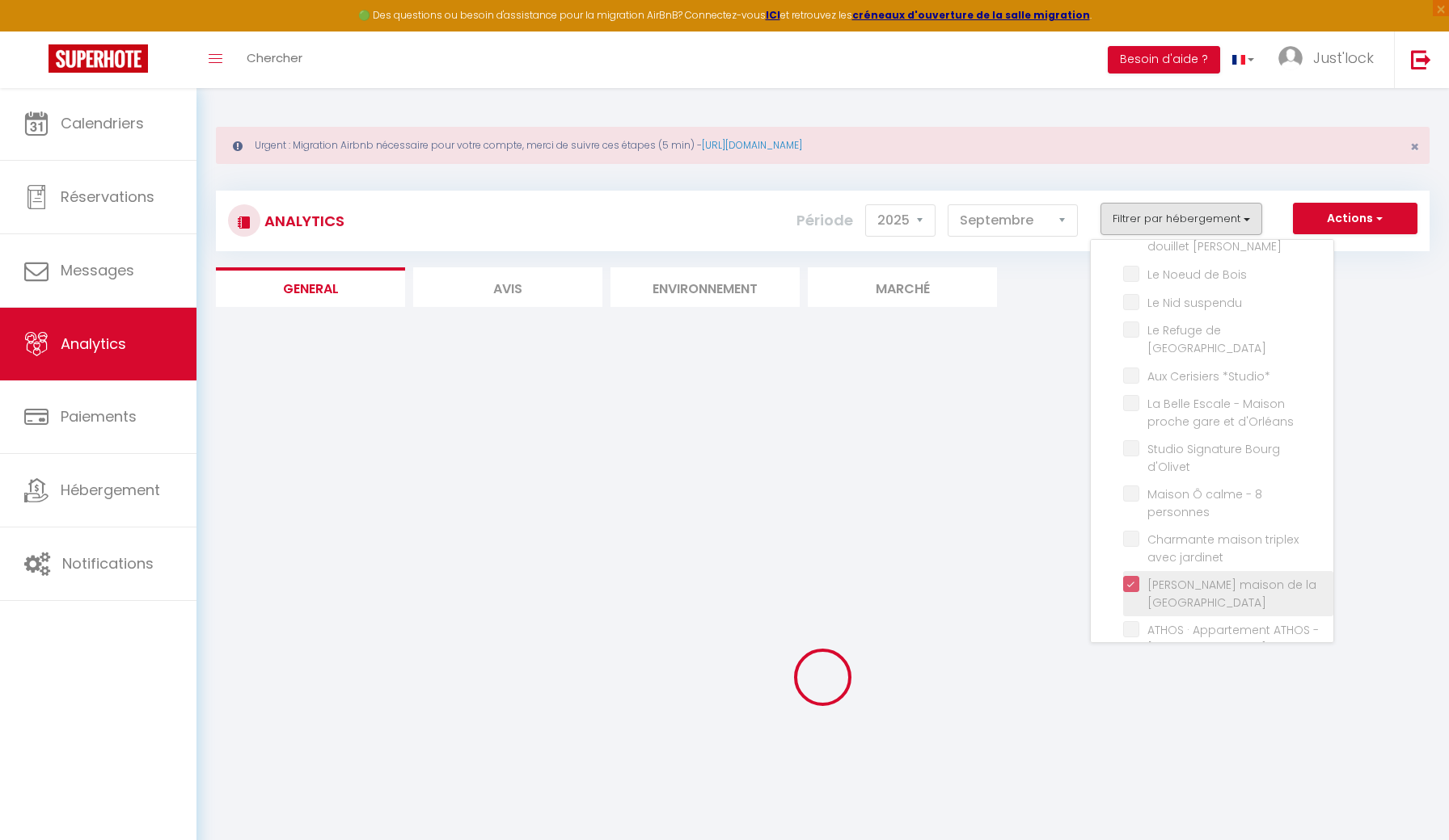
checkbox Toi "false"
checkbox Bourgeois "false"
checkbox Bois "false"
checkbox suspendu "false"
checkbox Bourgogne "false"
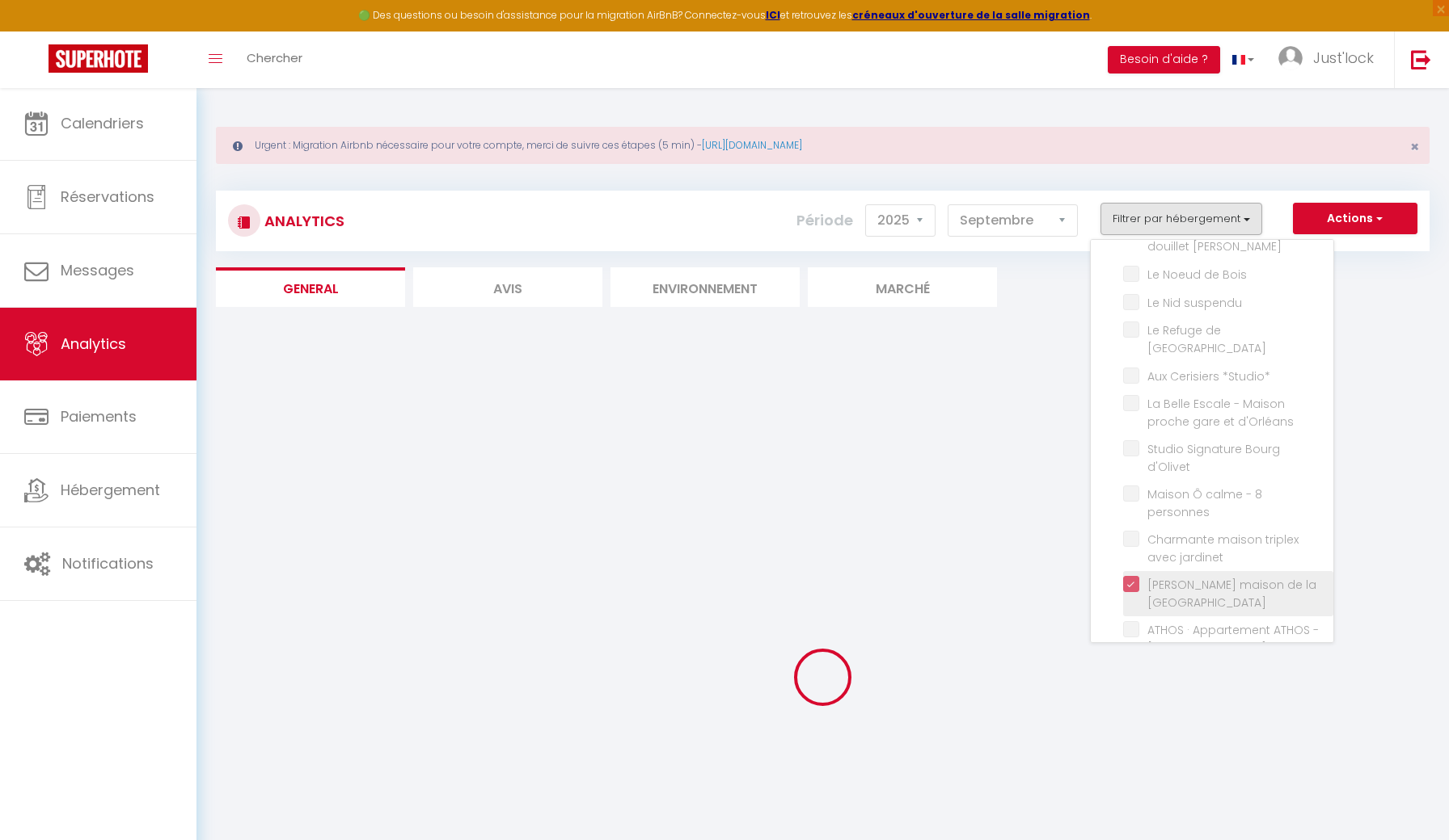
checkbox \*Studio\* "false"
checkbox d\'Orléans "false"
checkbox d\'Olivet "false"
checkbox personnes "false"
checkbox jardinet "false"
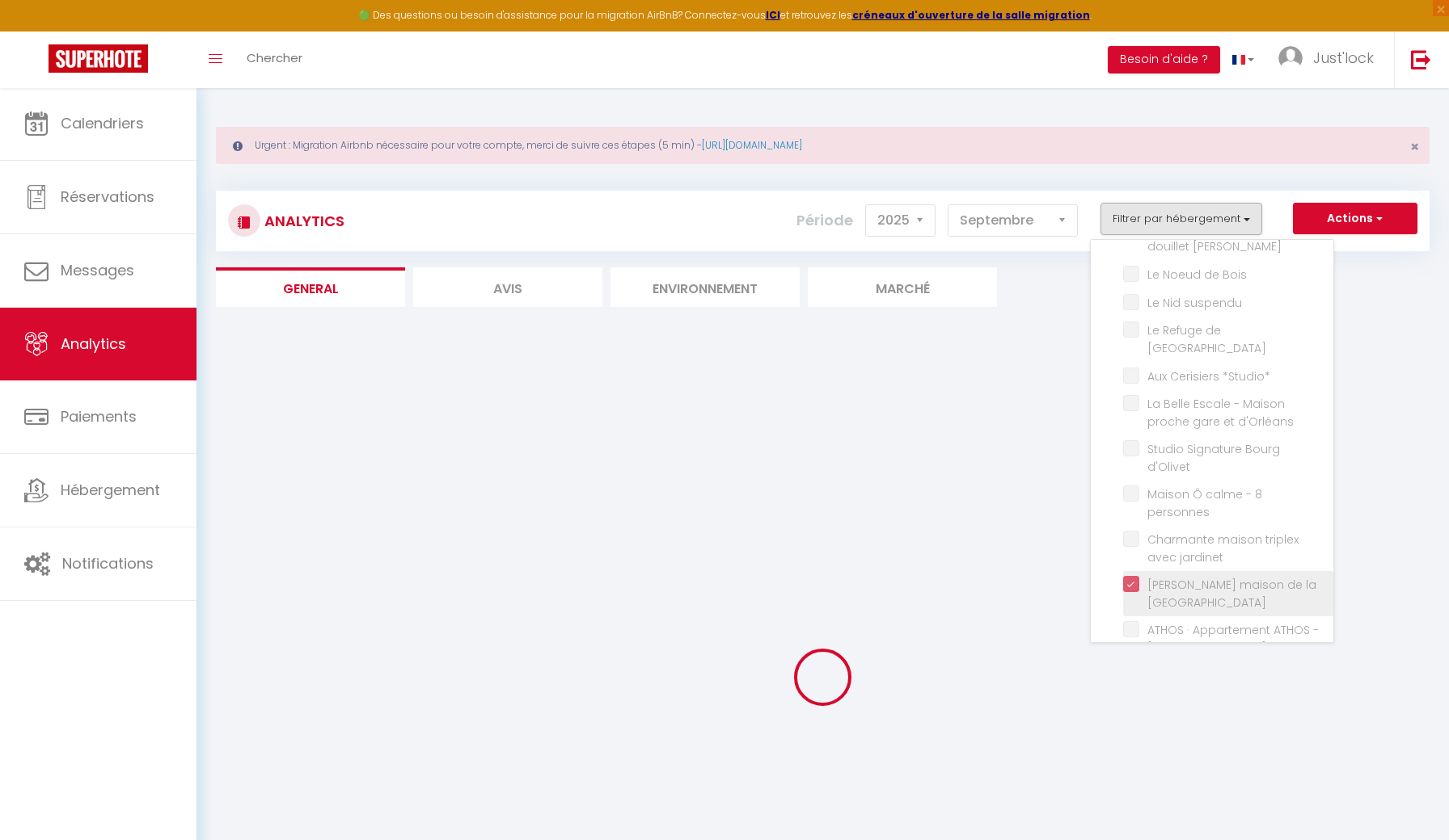
checkbox Familiale "false"
checkbox Padré "false"
checkbox personnes "false"
checkbox parking "false"
checkbox personnes "false"
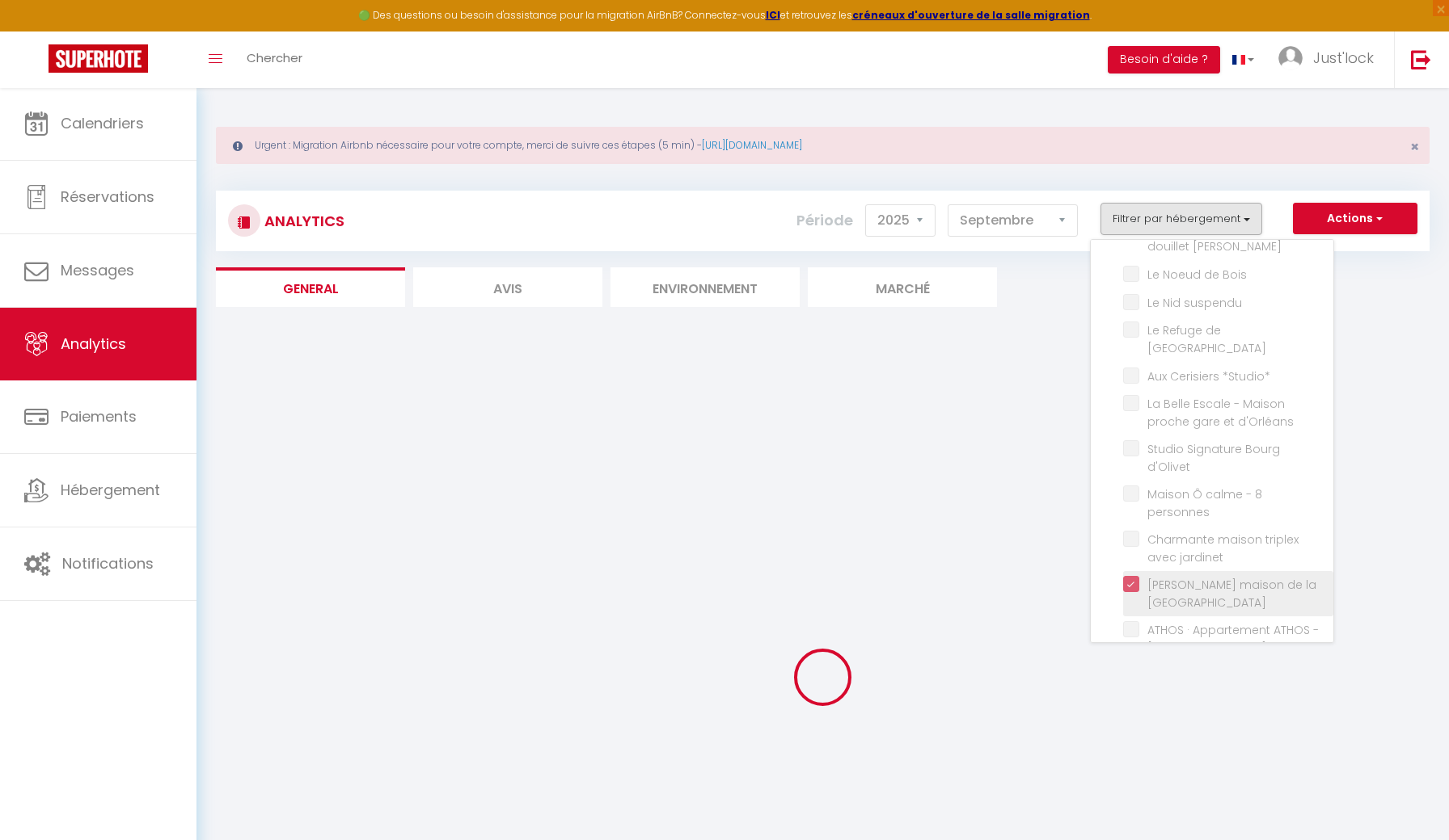
checkbox Orlans "false"
checkbox garage "false"
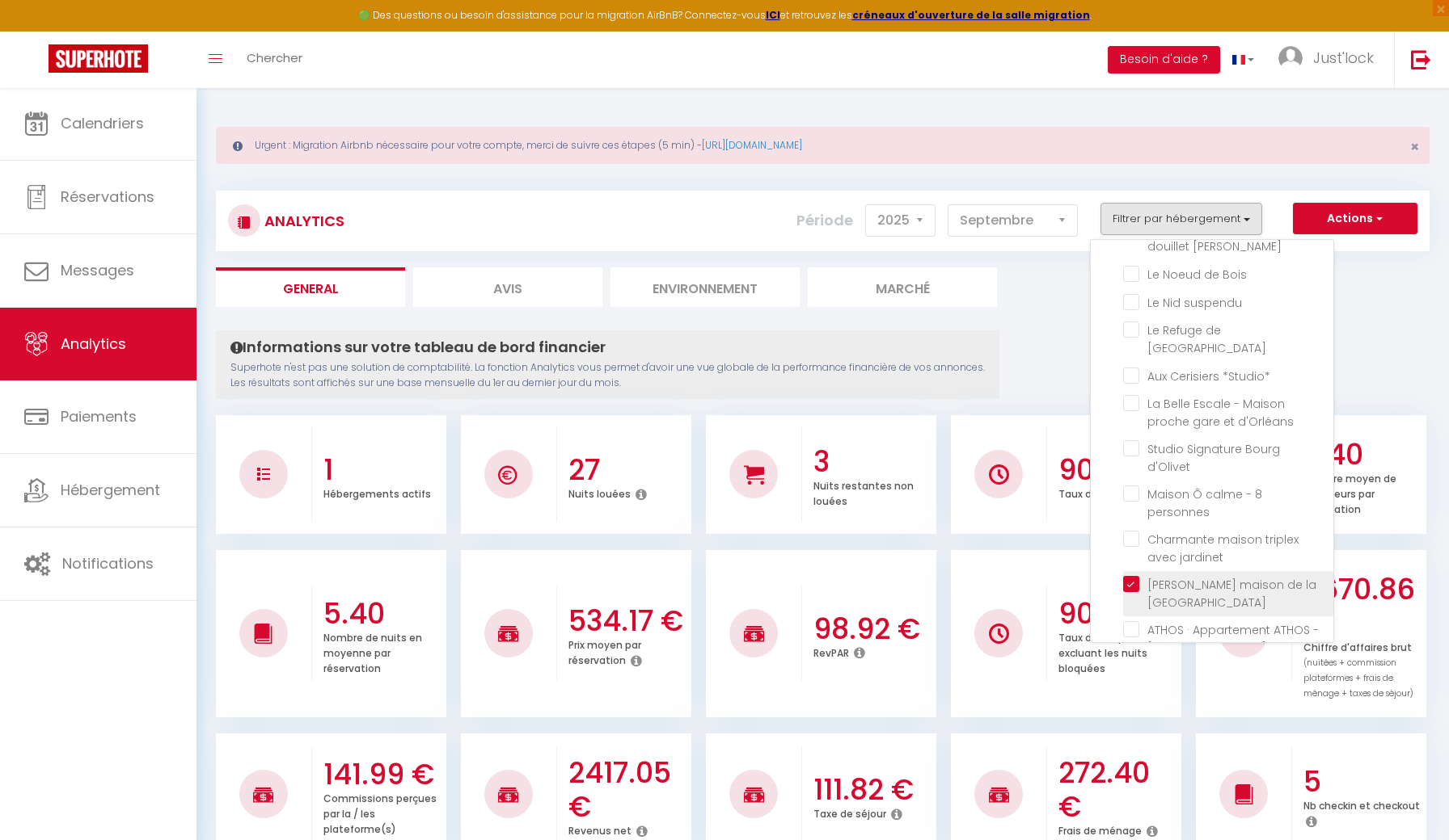
checkbox ville "false"
checkbox Loire "false"
checkbox chambres "false"
checkbox Orléanaise "false"
checkbox terrasse "false"
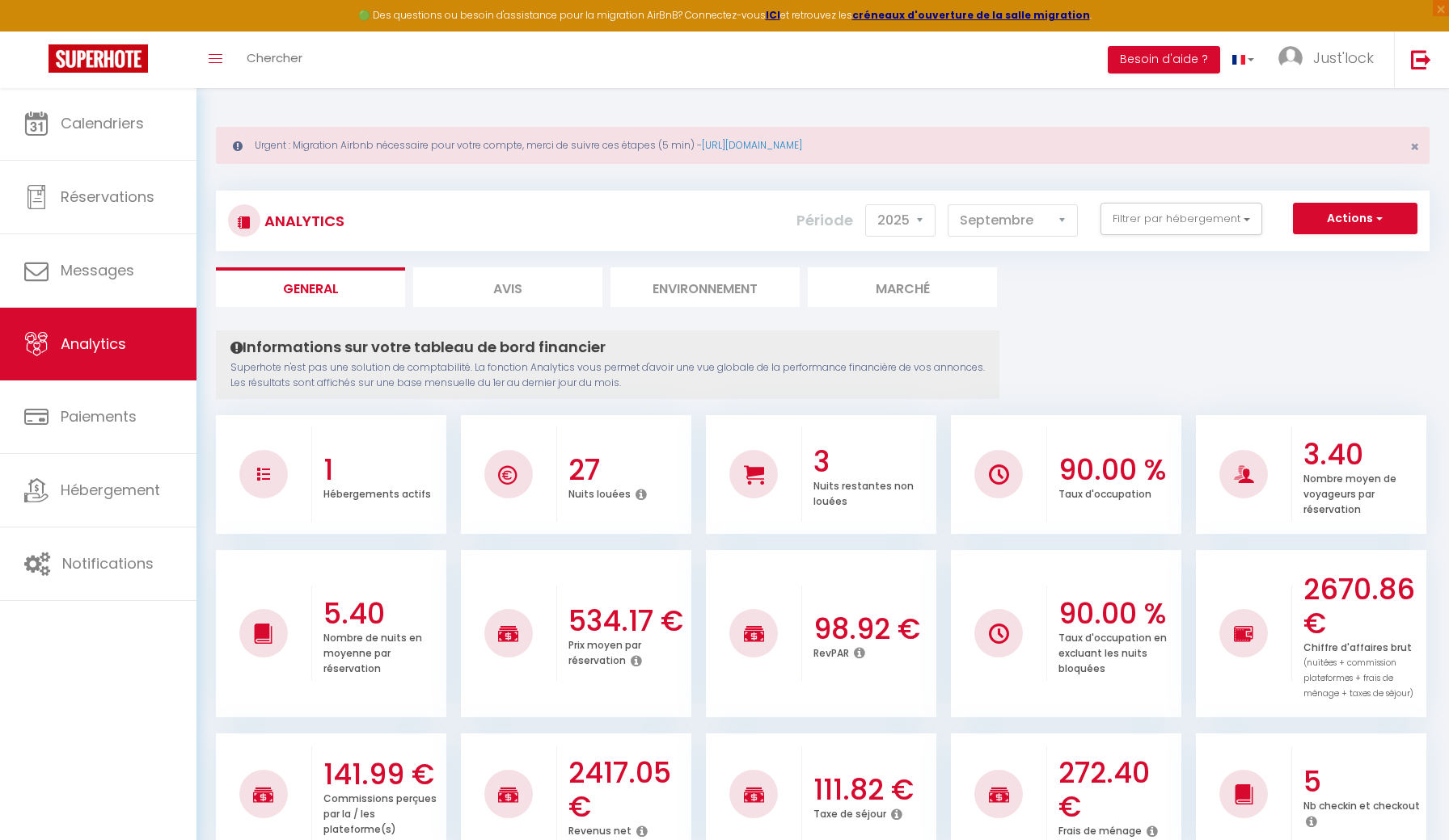
scroll to position [0, 0]
